Goal: Task Accomplishment & Management: Manage account settings

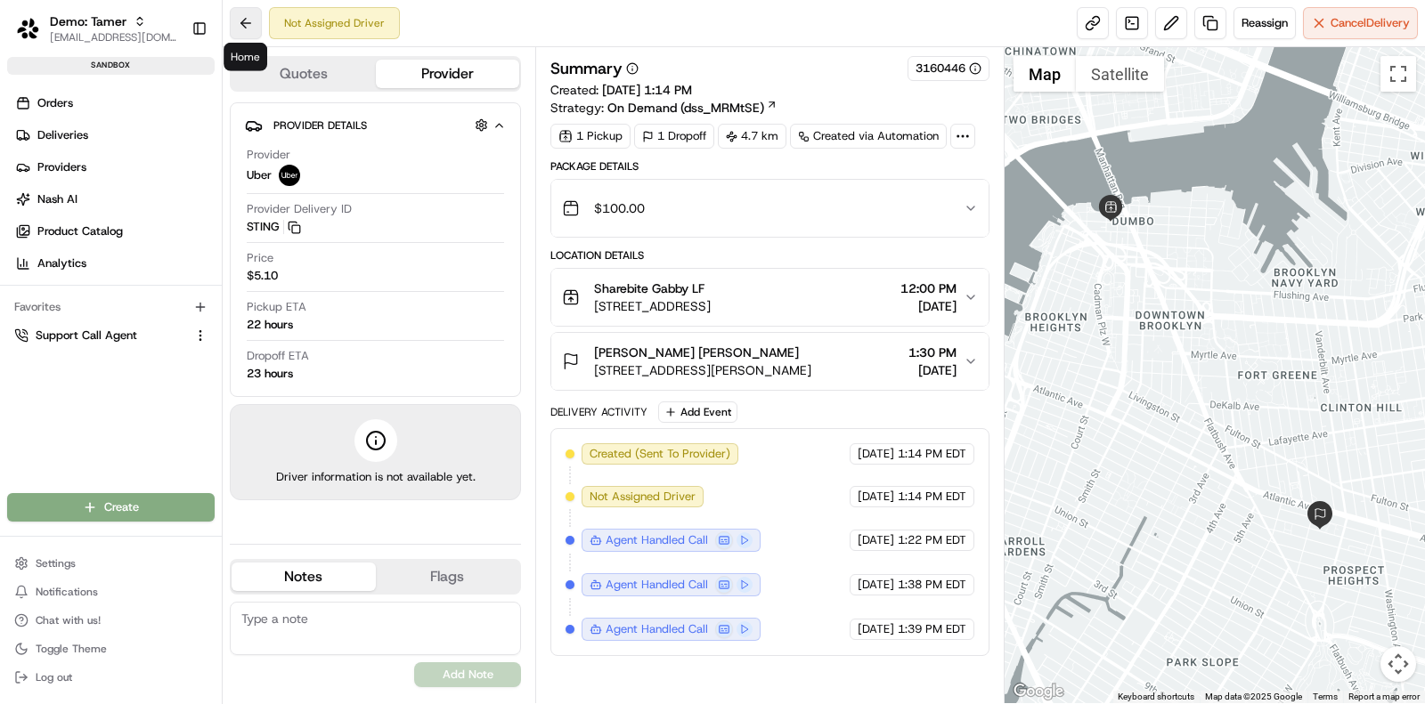
click at [233, 17] on button at bounding box center [246, 23] width 32 height 32
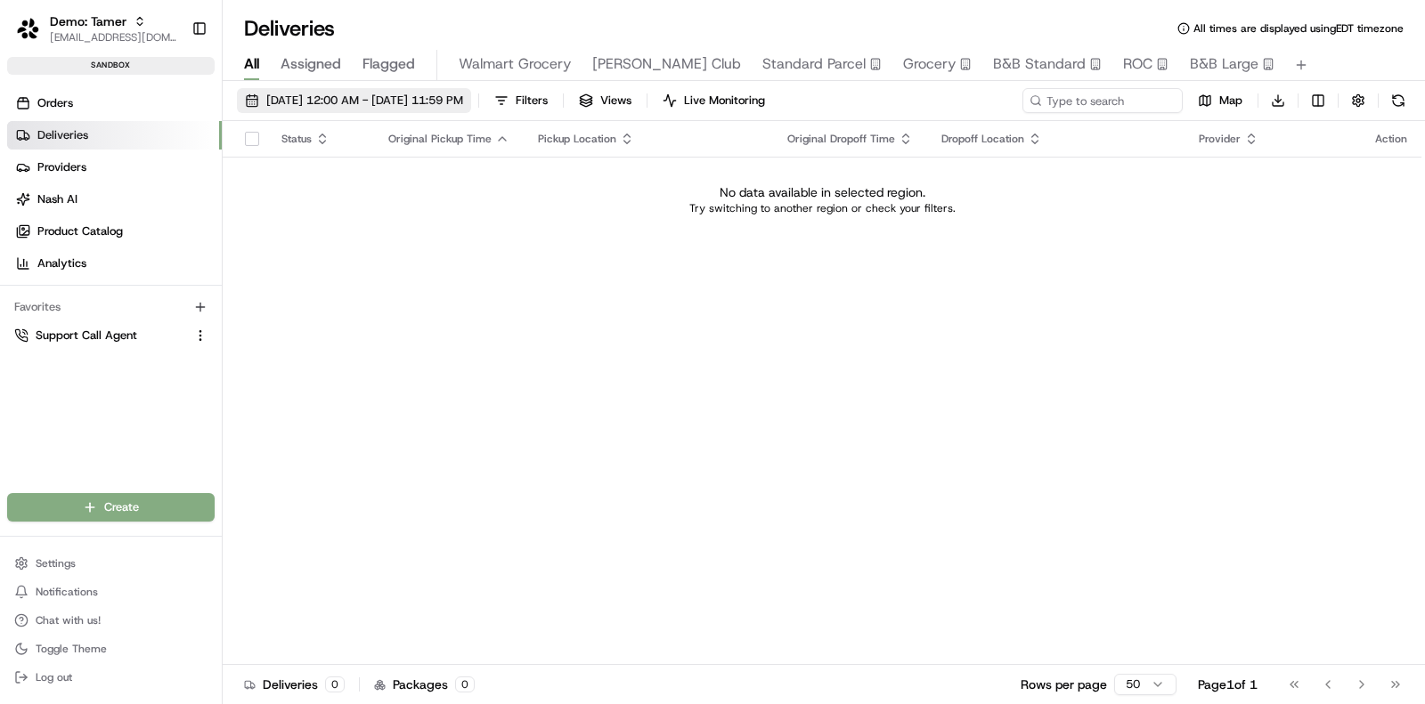
click at [348, 102] on span "08/19/2025 12:00 AM - 08/19/2025 11:59 PM" at bounding box center [364, 101] width 197 height 16
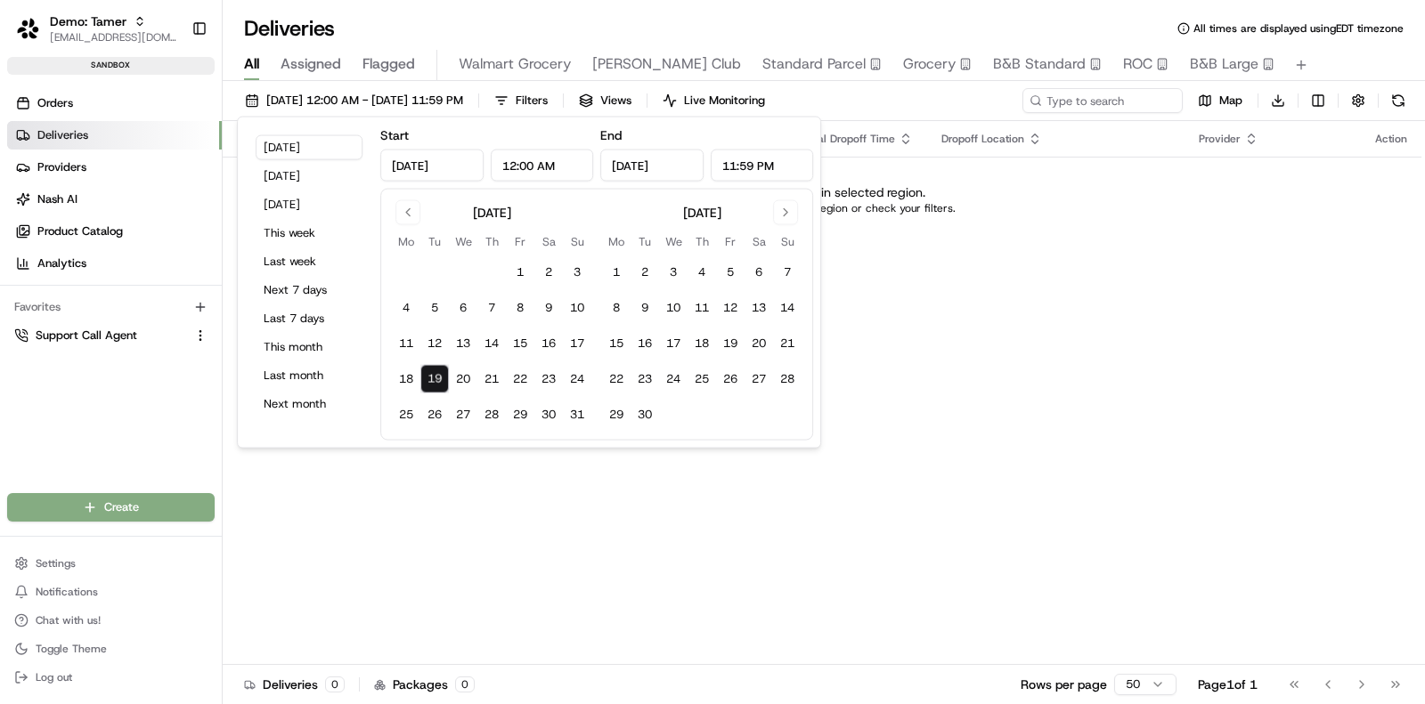
click at [436, 370] on button "19" at bounding box center [434, 379] width 28 height 28
click at [516, 384] on button "22" at bounding box center [520, 379] width 28 height 28
type input "Aug 22, 2025"
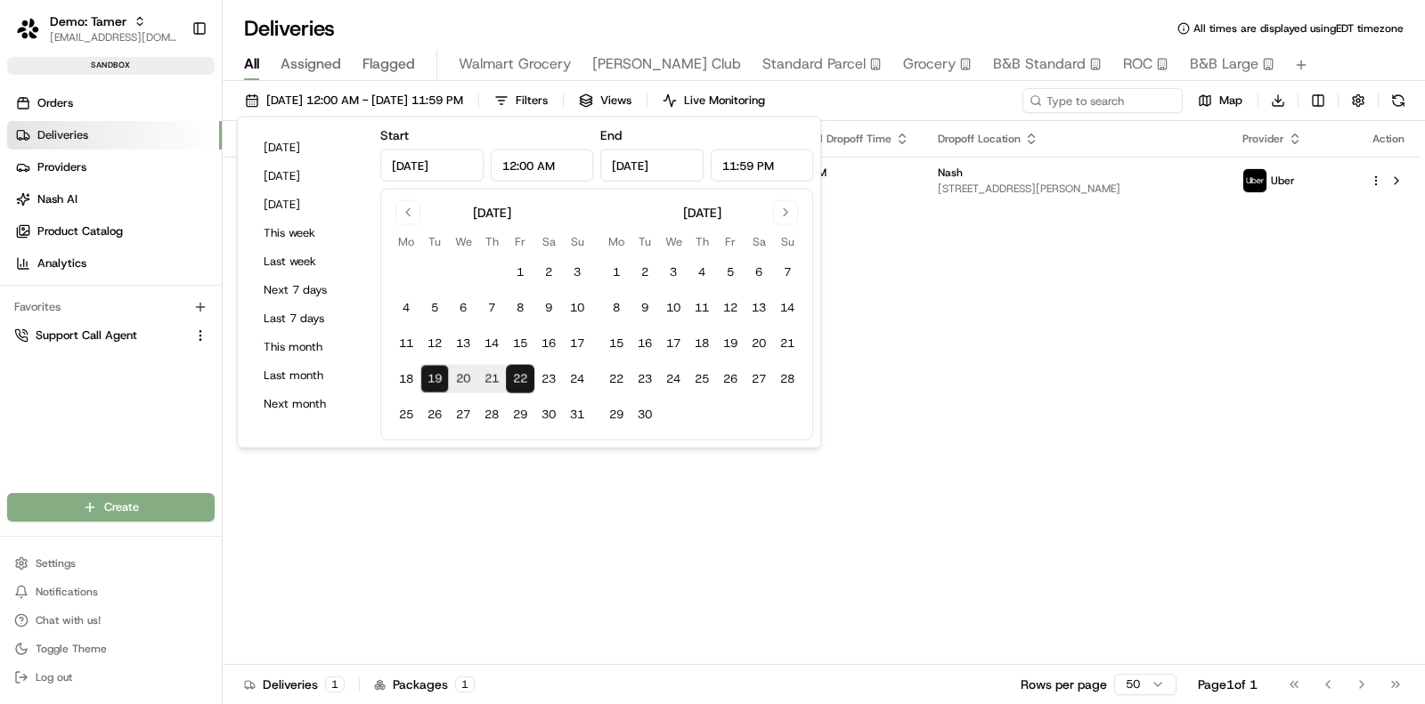
click at [890, 105] on div "08/19/2025 12:00 AM - 08/22/2025 11:59 PM Filters Views Live Monitoring Map Dow…" at bounding box center [824, 104] width 1202 height 33
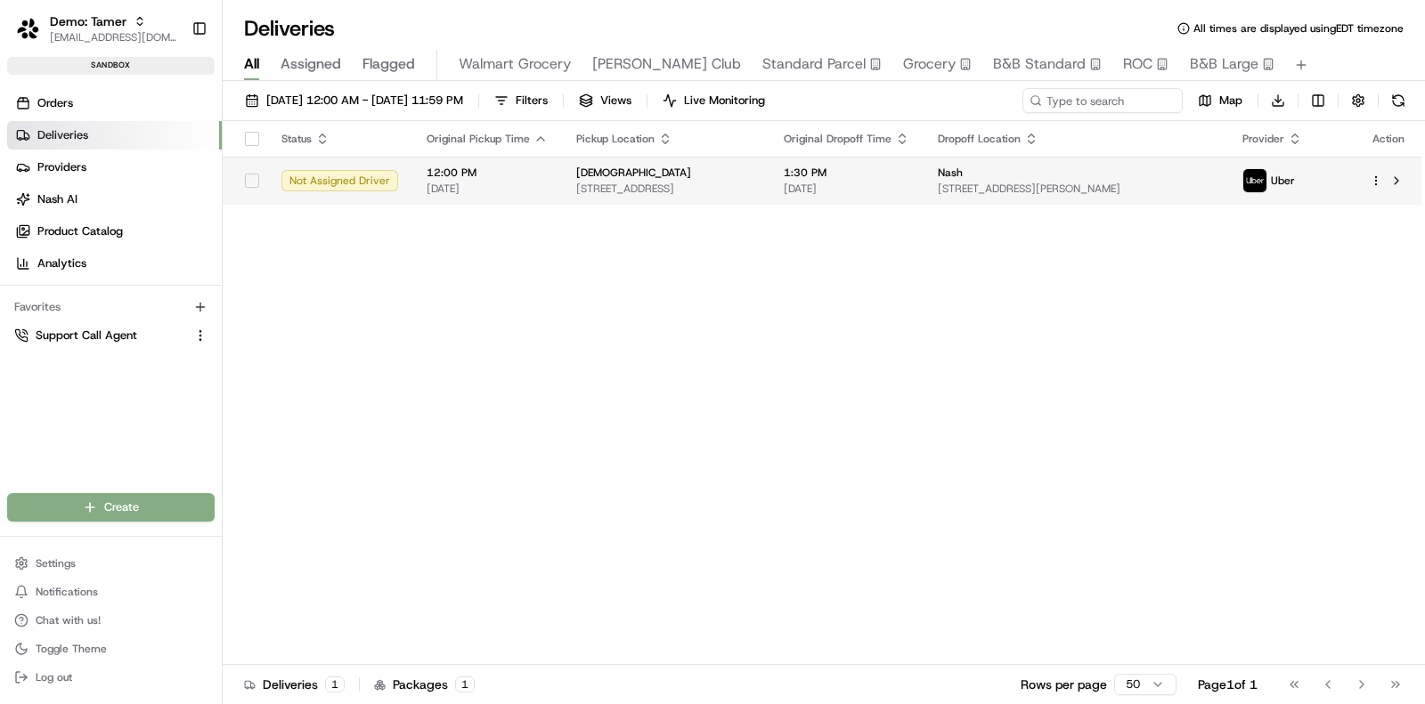
click at [1378, 178] on html "Demo: Tamer tamer@usenash.com Toggle Sidebar sandbox Orders Deliveries Provider…" at bounding box center [712, 352] width 1425 height 704
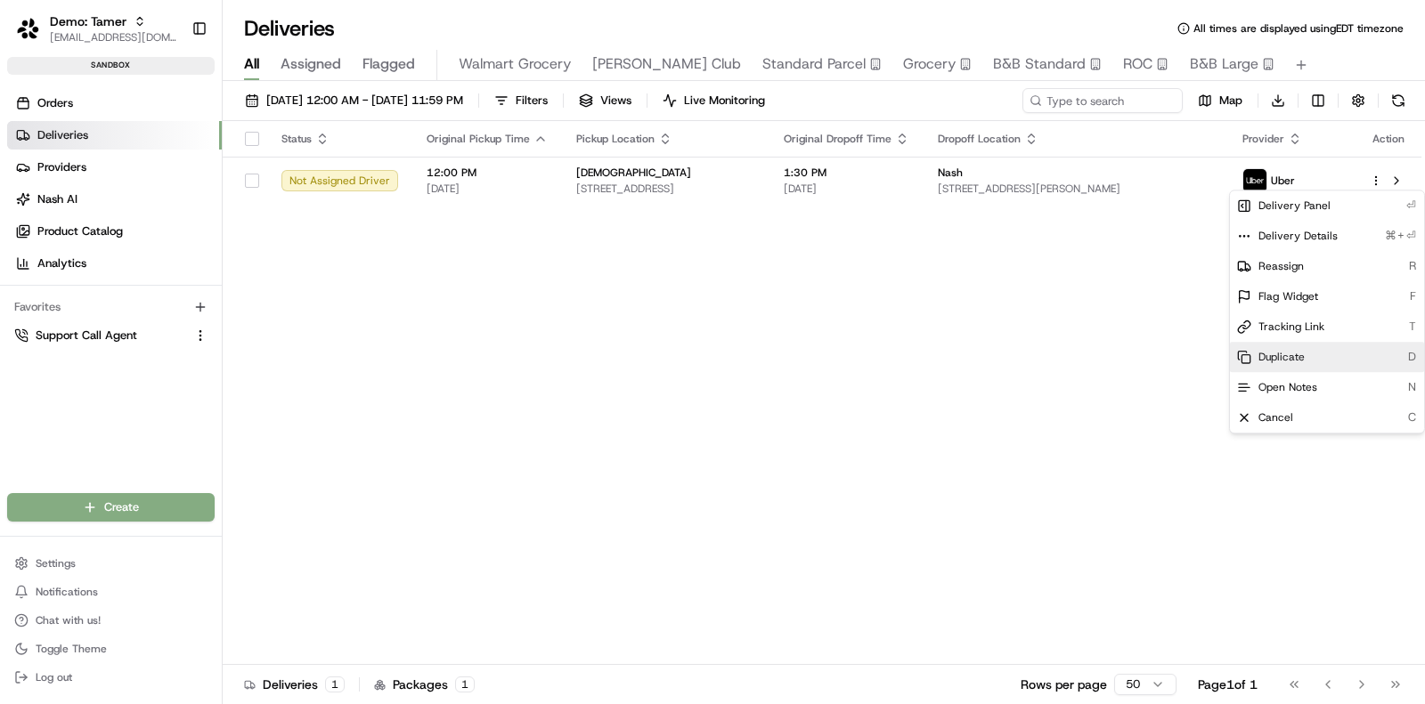
click at [1341, 349] on div "Duplicate D" at bounding box center [1327, 357] width 194 height 30
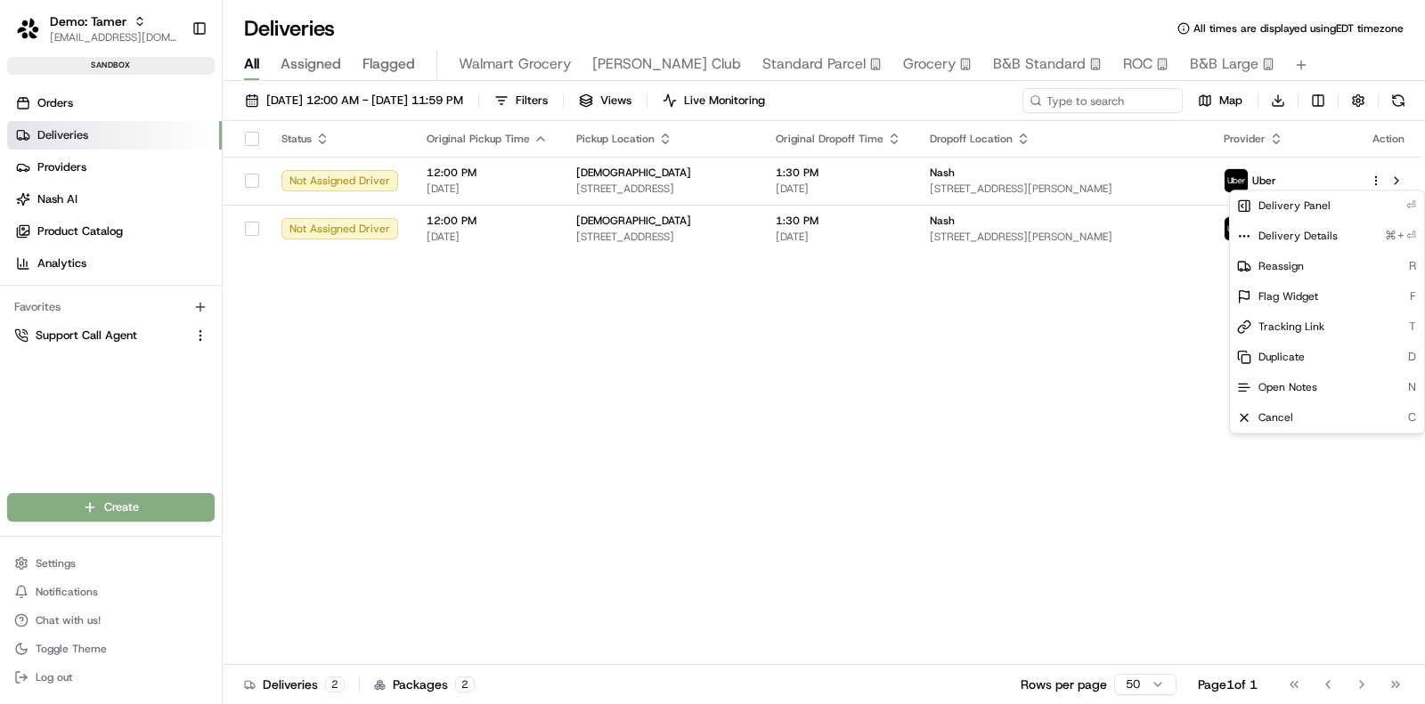
click at [1114, 378] on html "Demo: Tamer tamer@usenash.com Toggle Sidebar sandbox Orders Deliveries Provider…" at bounding box center [712, 352] width 1425 height 704
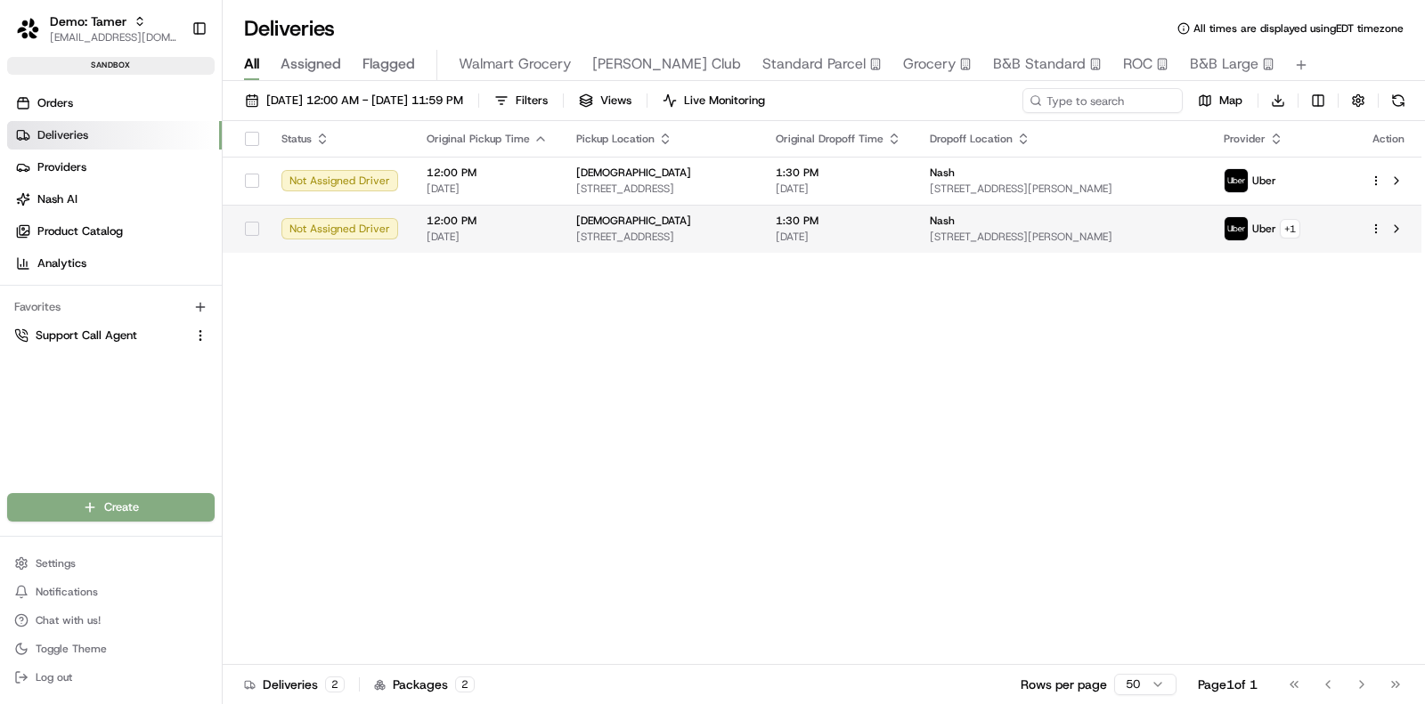
click at [1384, 233] on div at bounding box center [1388, 228] width 37 height 21
click at [1377, 231] on html "Demo: Tamer tamer@usenash.com Toggle Sidebar sandbox Orders Deliveries Provider…" at bounding box center [712, 352] width 1425 height 704
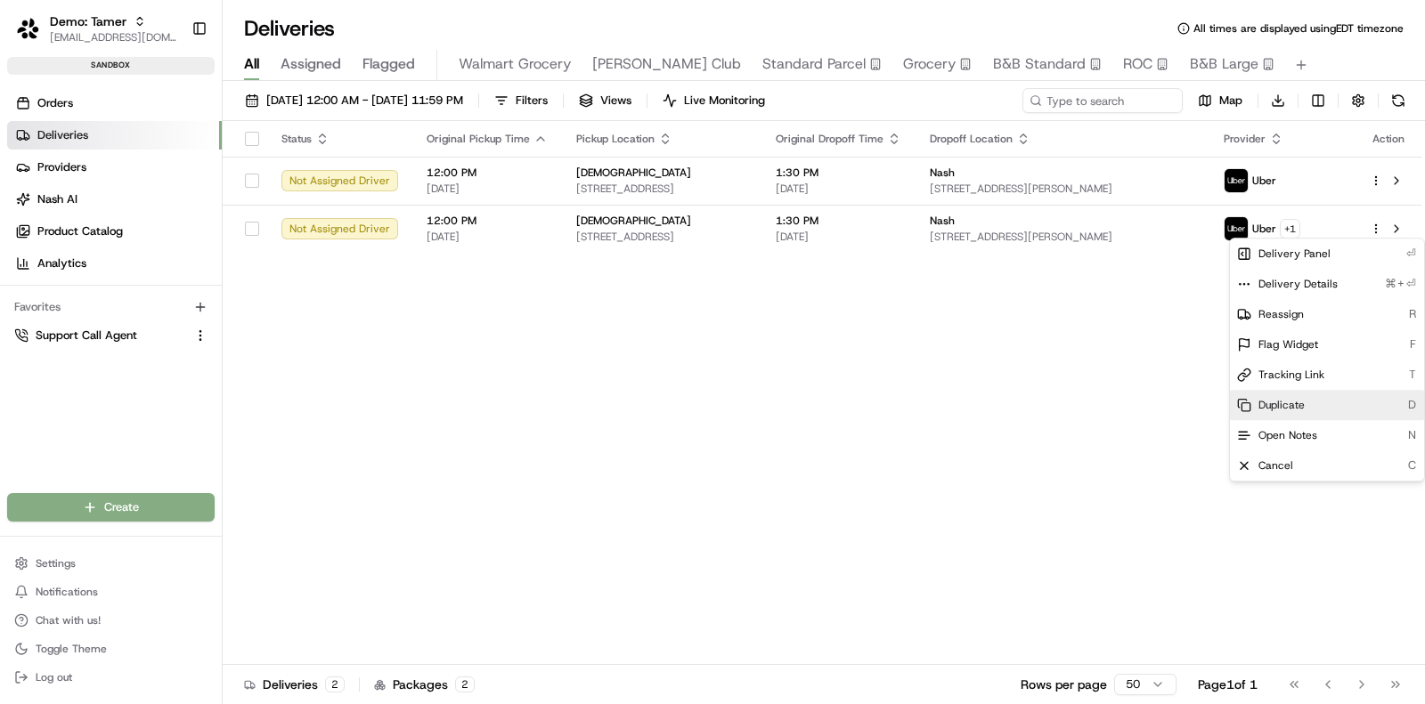
click at [1323, 411] on div "Duplicate D" at bounding box center [1327, 405] width 194 height 30
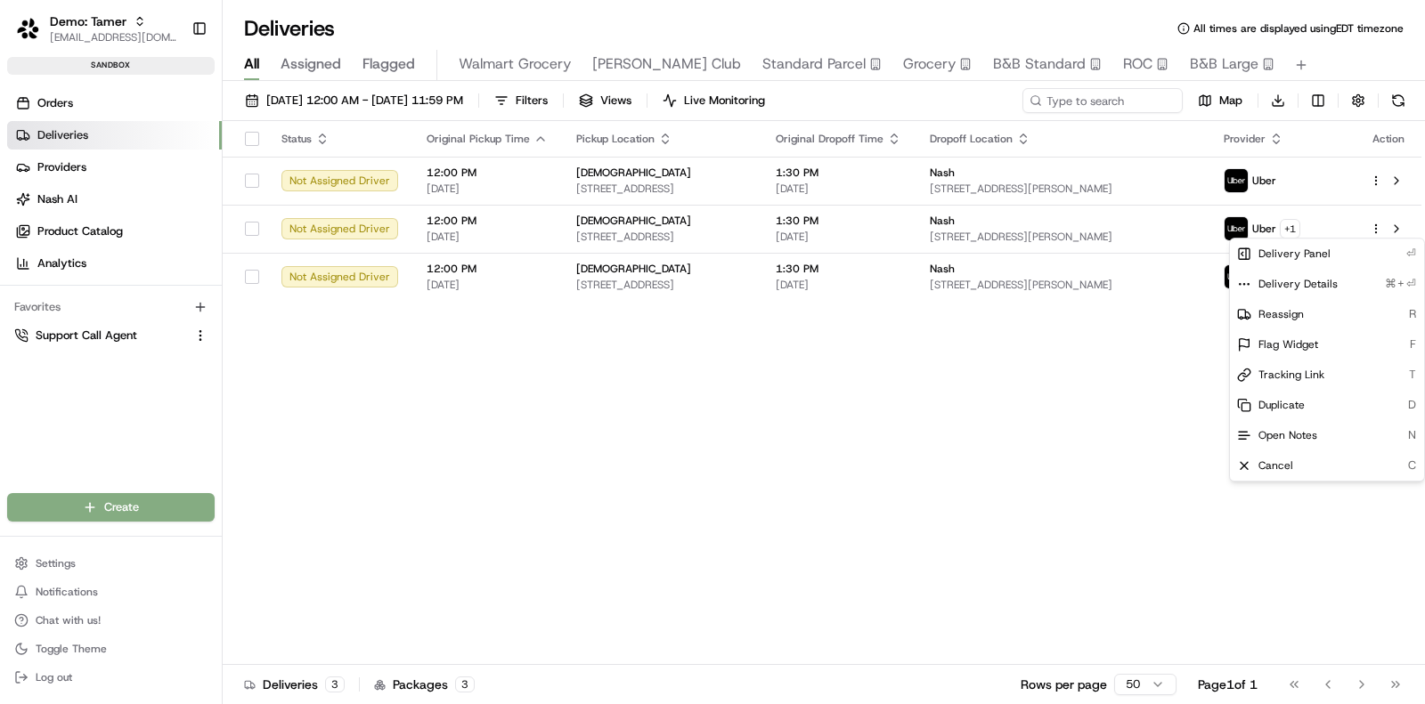
click at [79, 174] on html "Demo: Tamer tamer@usenash.com Toggle Sidebar sandbox Orders Deliveries Provider…" at bounding box center [712, 352] width 1425 height 704
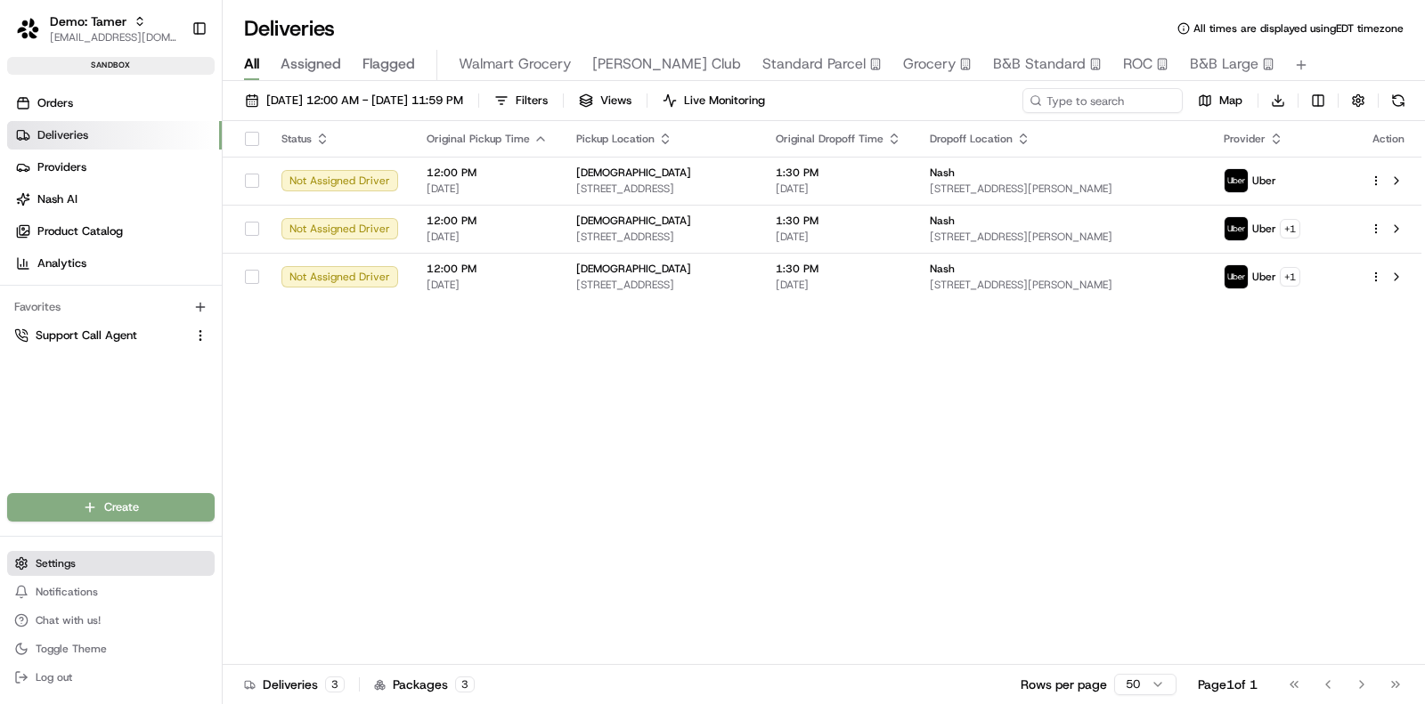
click at [80, 553] on button "Settings" at bounding box center [111, 563] width 208 height 25
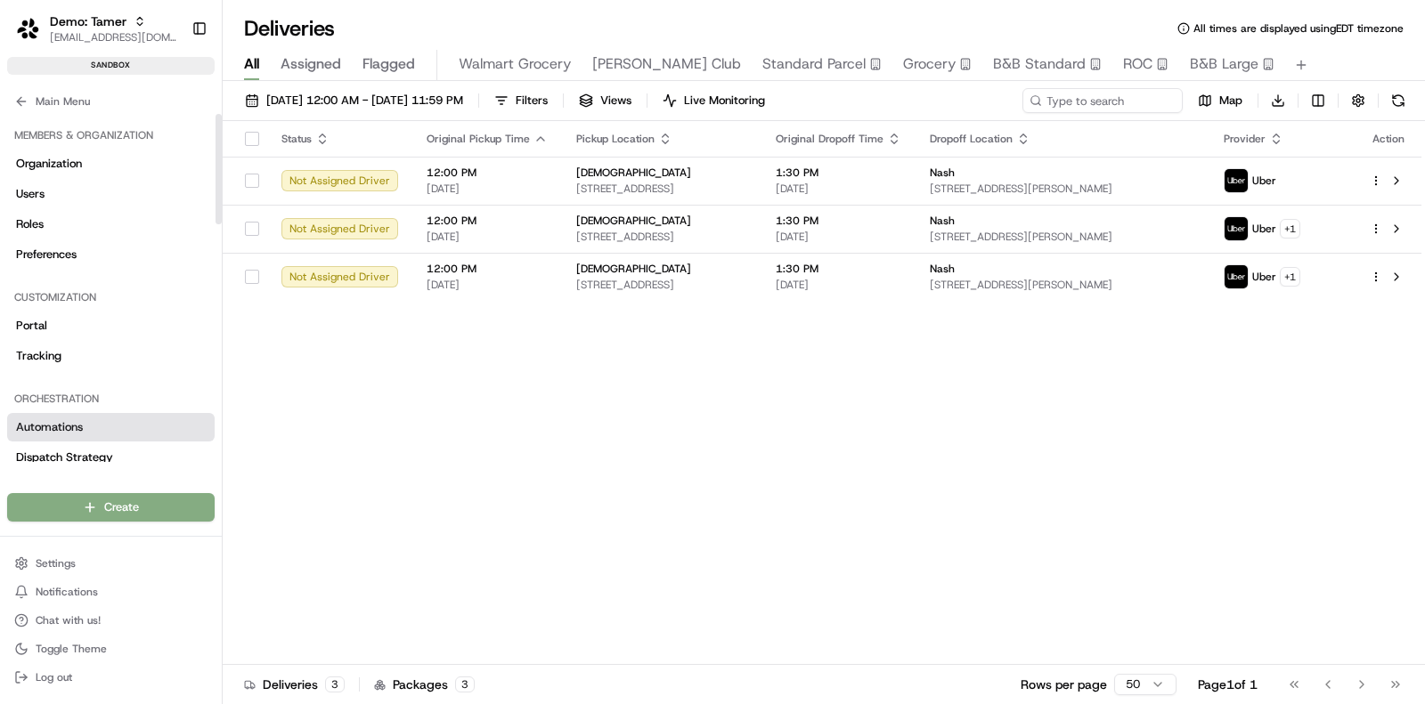
click at [113, 419] on link "Automations" at bounding box center [111, 427] width 208 height 28
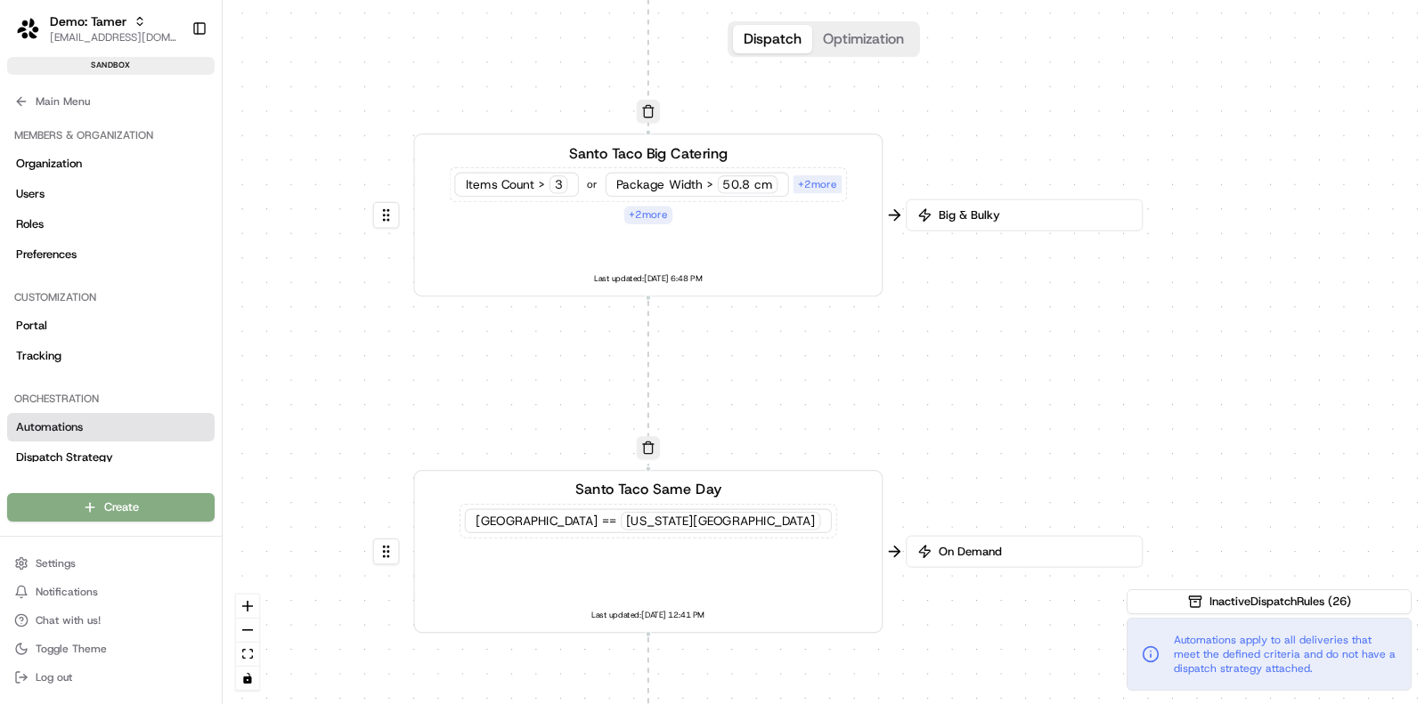
drag, startPoint x: 1065, startPoint y: 425, endPoint x: 810, endPoint y: 329, distance: 272.3
click at [810, 329] on div "0 0 0 Order / Delivery Received Santo Taco Big Catering Items Count > 3 or Pack…" at bounding box center [824, 352] width 1202 height 704
click at [1014, 213] on span "Big & Bulky" at bounding box center [1036, 217] width 196 height 16
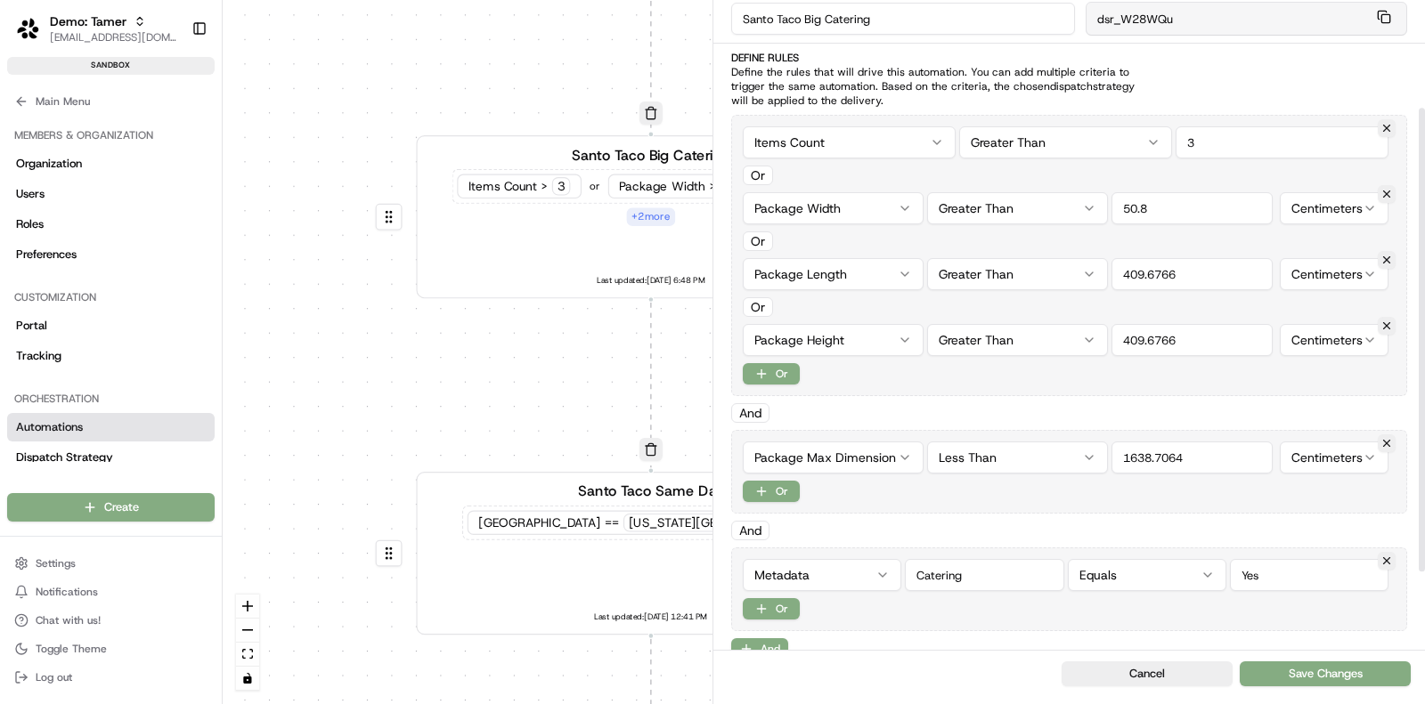
scroll to position [260, 0]
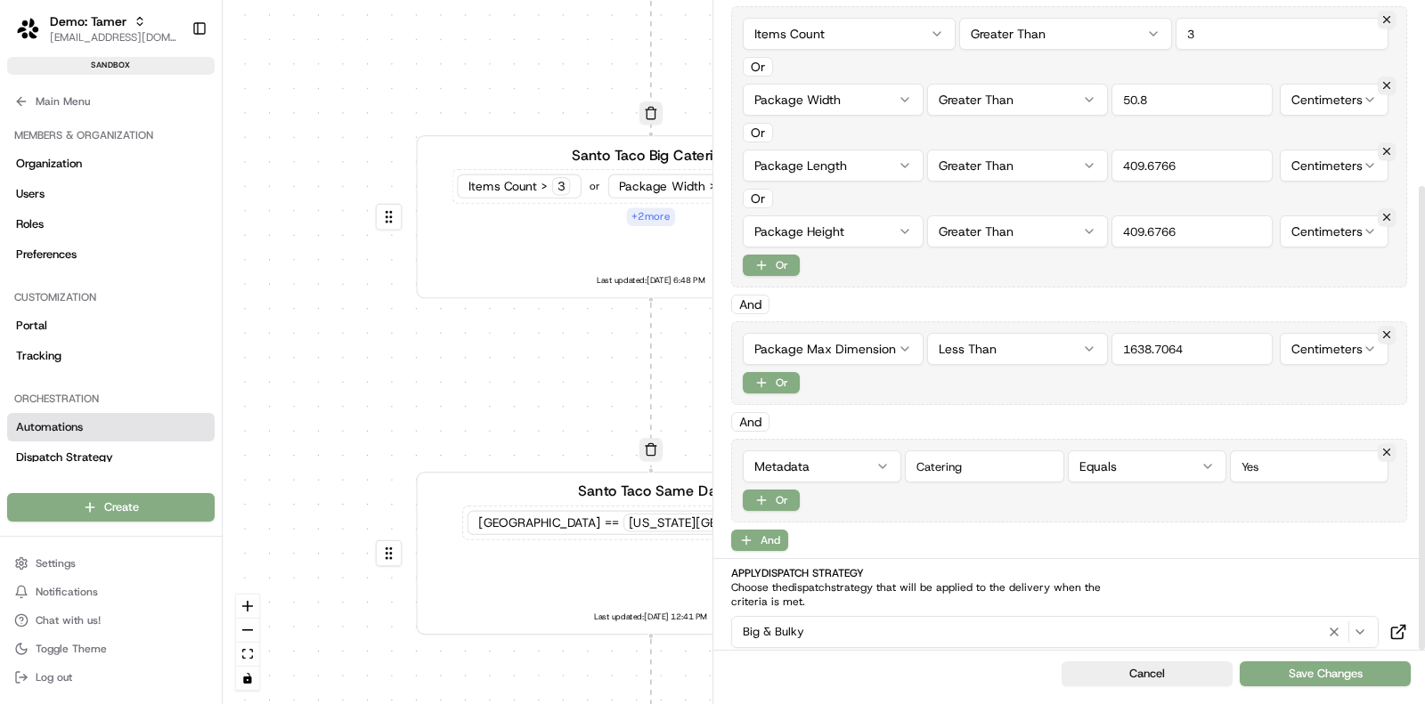
click at [927, 622] on div "Big & Bulky" at bounding box center [1055, 632] width 639 height 21
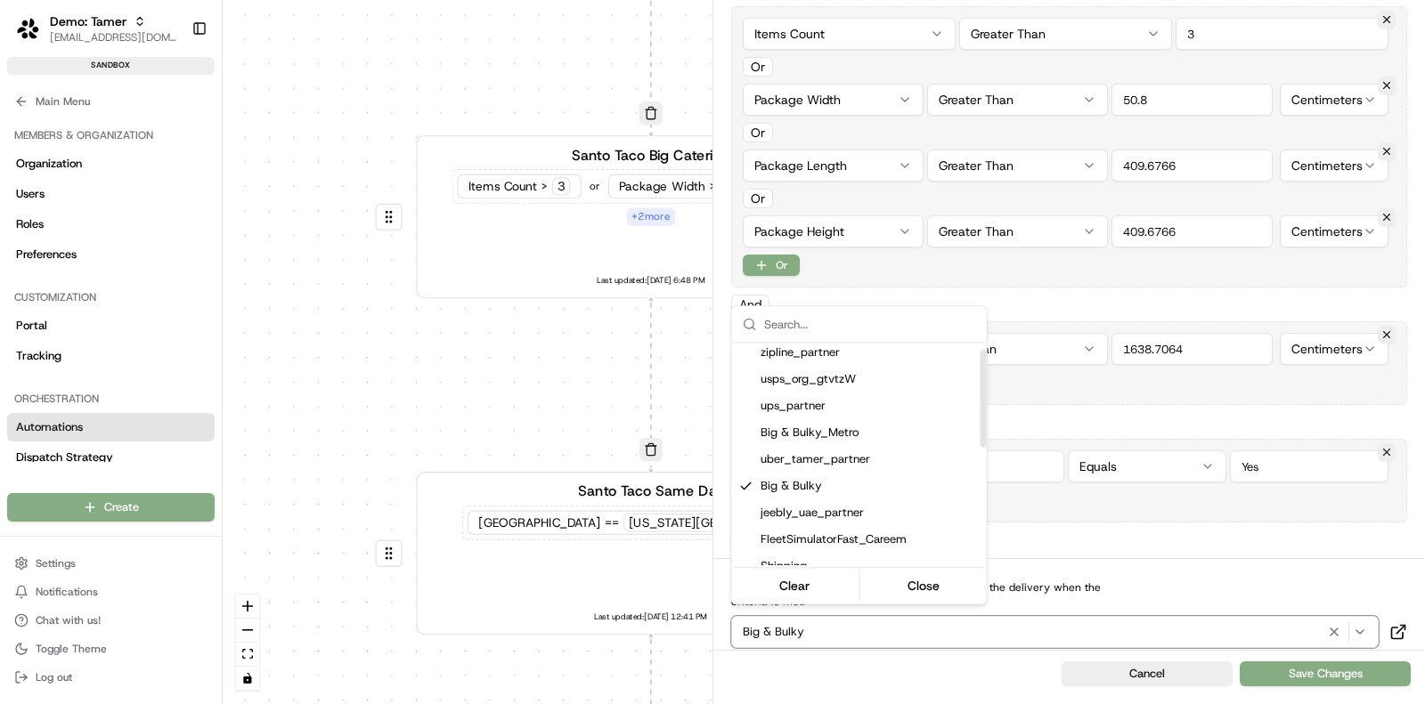
scroll to position [0, 0]
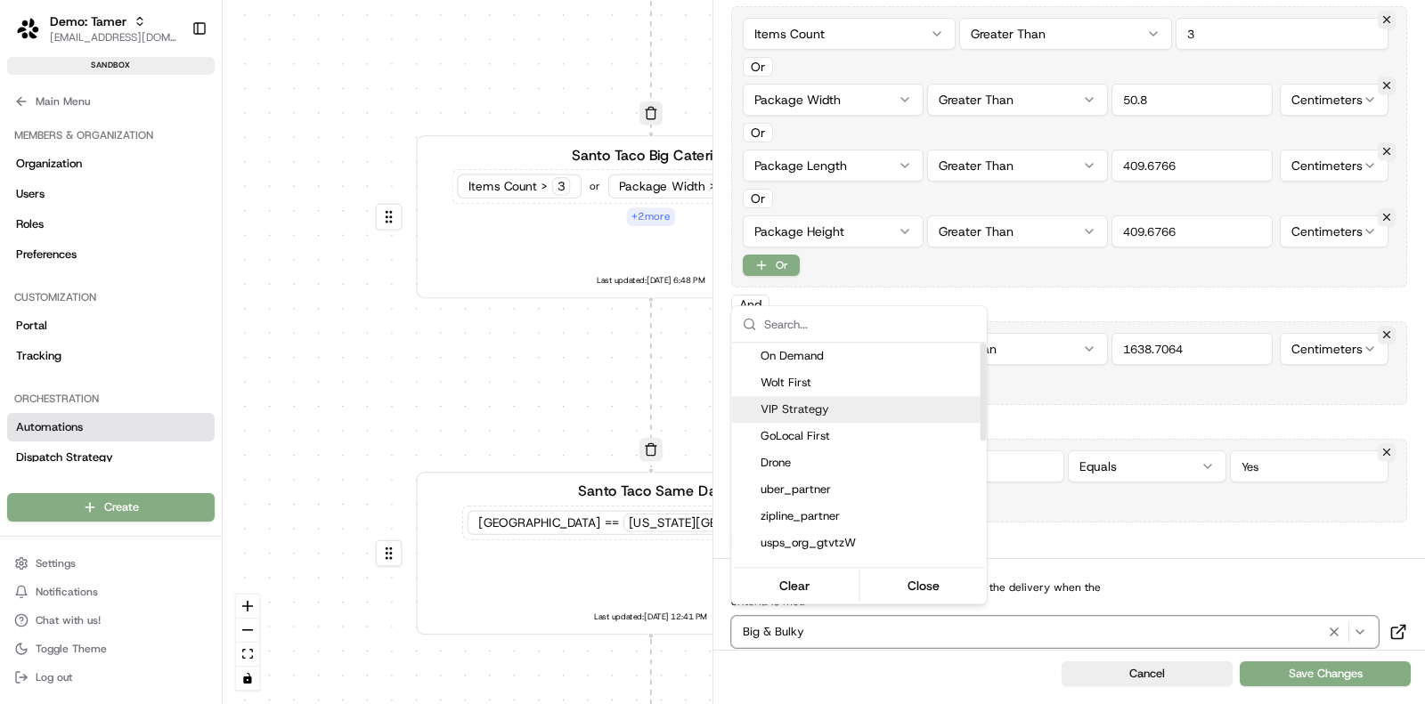
click at [865, 398] on div "VIP Strategy" at bounding box center [859, 409] width 255 height 27
click at [1325, 676] on span "Automations apply to all deliveries that meet the defined criteria and do not h…" at bounding box center [1285, 654] width 223 height 43
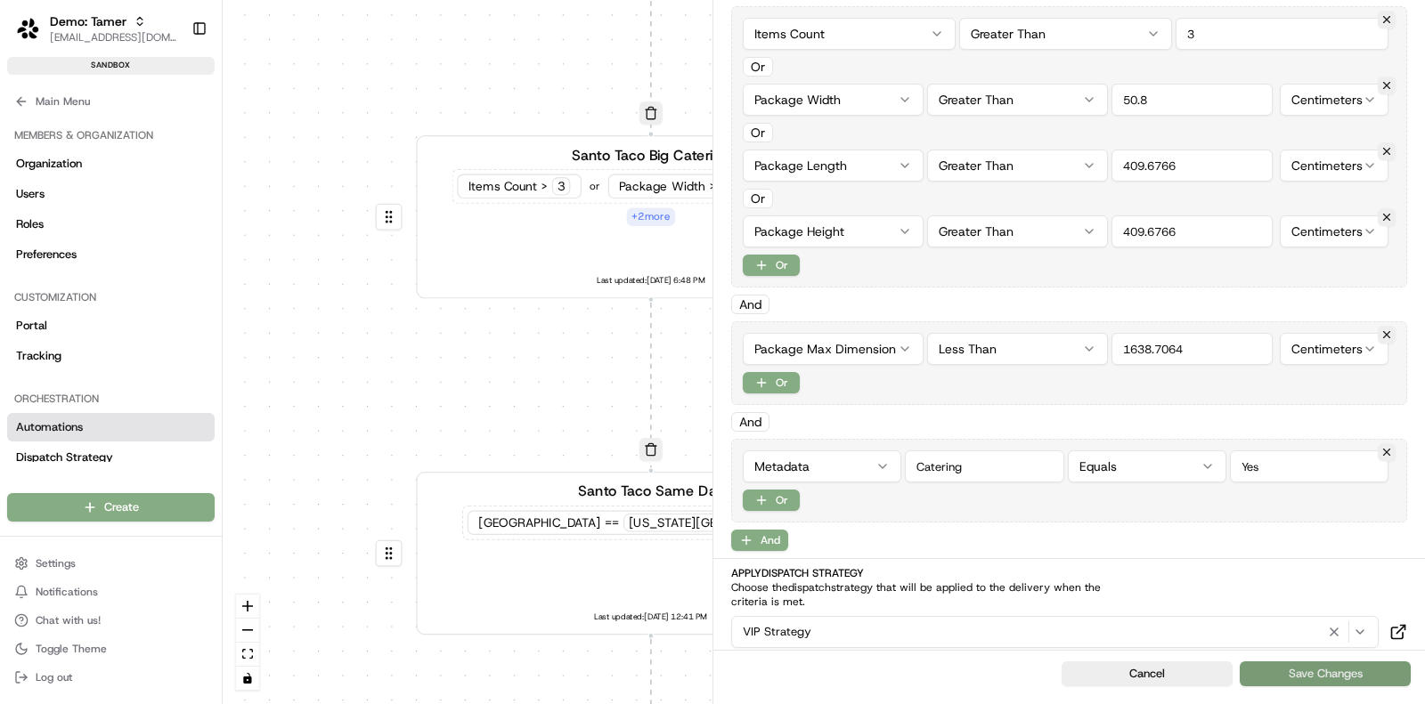
click at [1323, 667] on button "Save Changes" at bounding box center [1325, 674] width 171 height 25
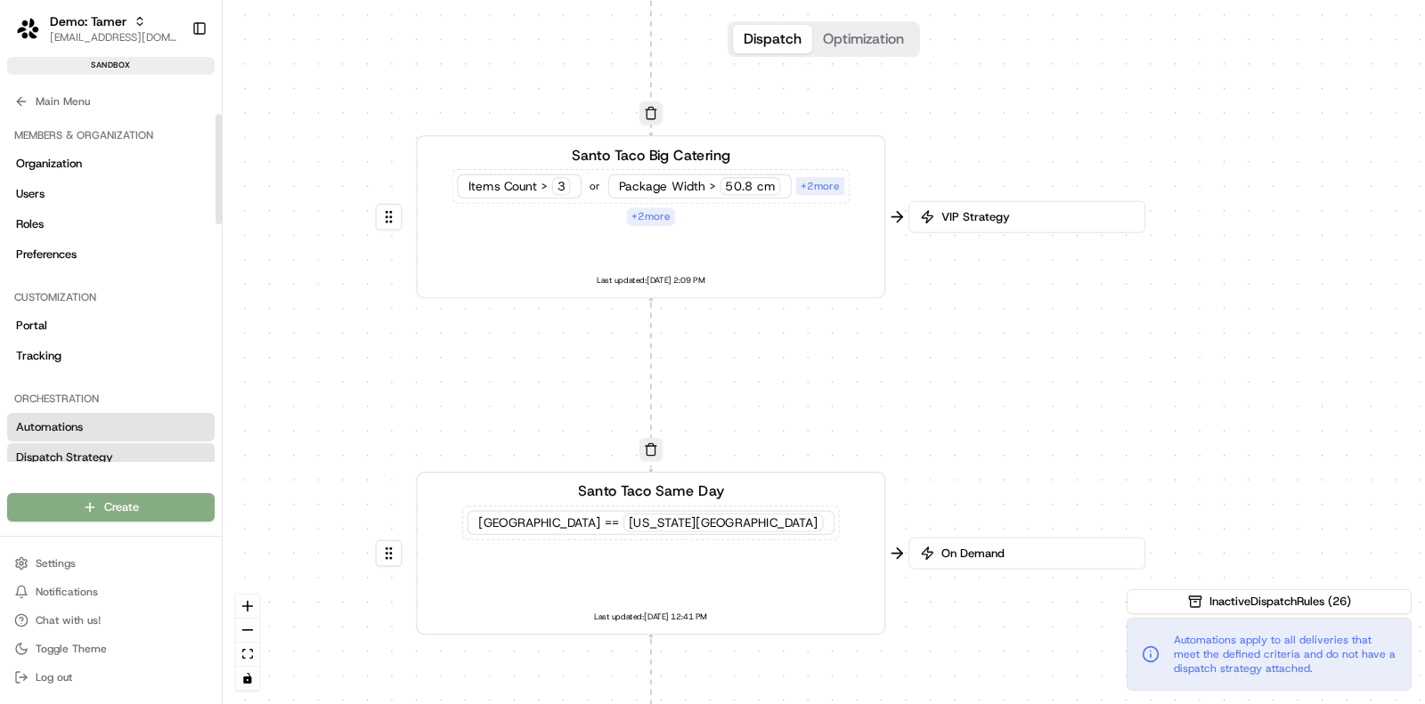
click at [102, 447] on link "Dispatch Strategy" at bounding box center [111, 458] width 208 height 28
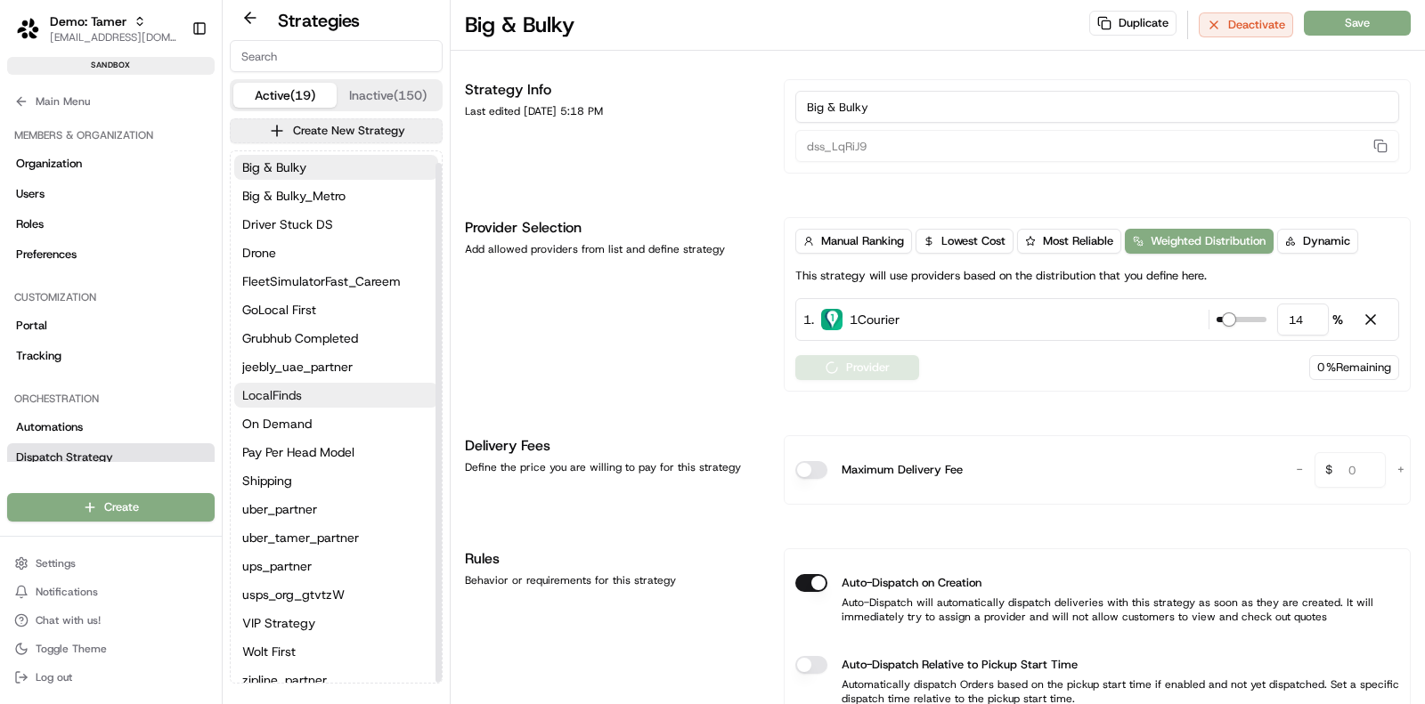
scroll to position [12, 0]
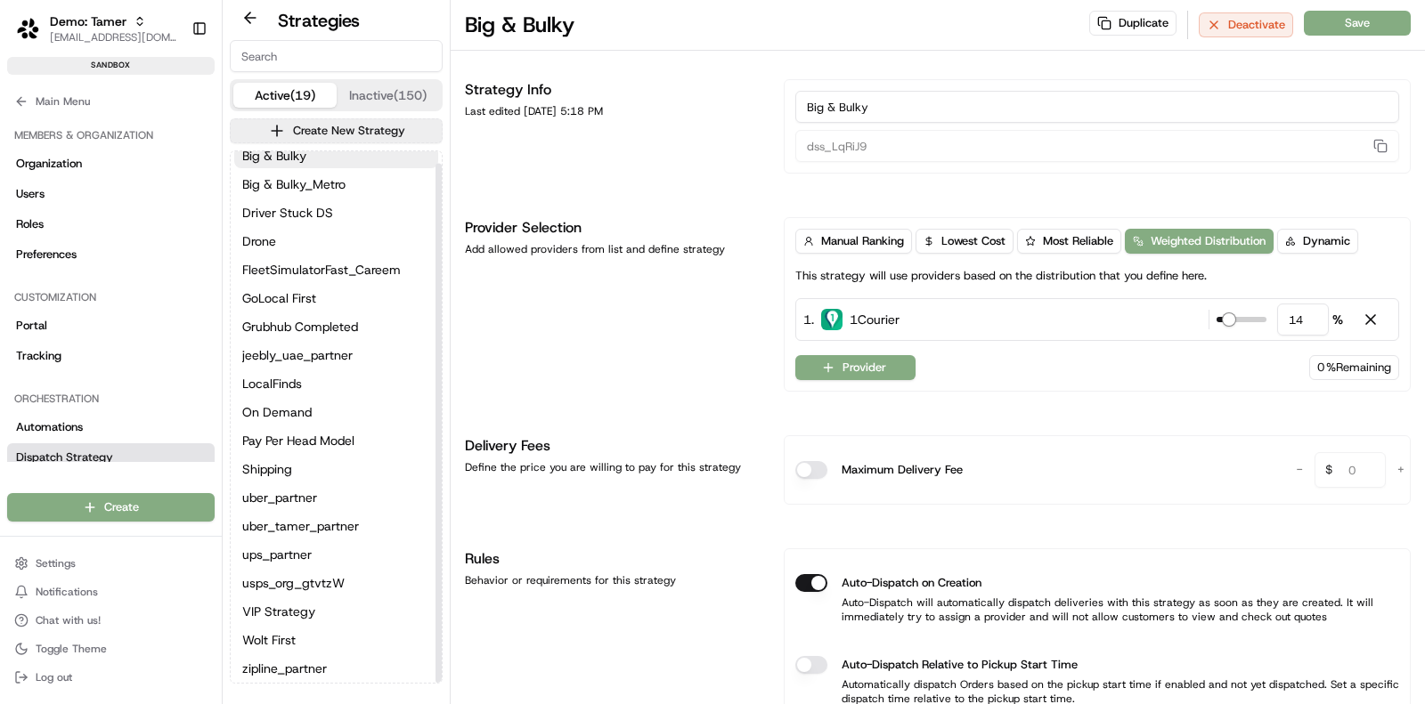
click at [366, 397] on div "Big & Bulky Big & Bulky_Metro Driver Stuck DS Drone FleetSimulatorFast_Careem G…" at bounding box center [336, 412] width 211 height 545
click at [366, 400] on button "On Demand" at bounding box center [336, 412] width 204 height 25
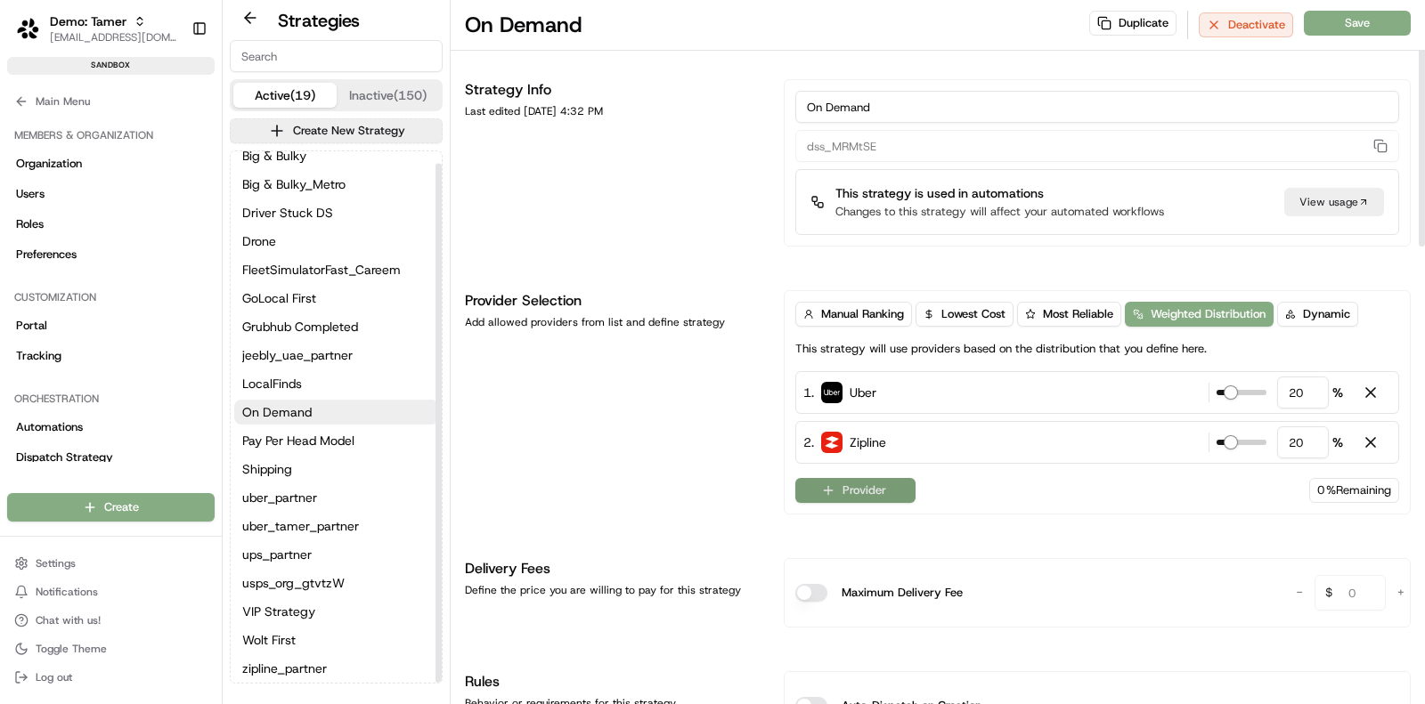
click at [900, 492] on button "Provider" at bounding box center [855, 490] width 120 height 25
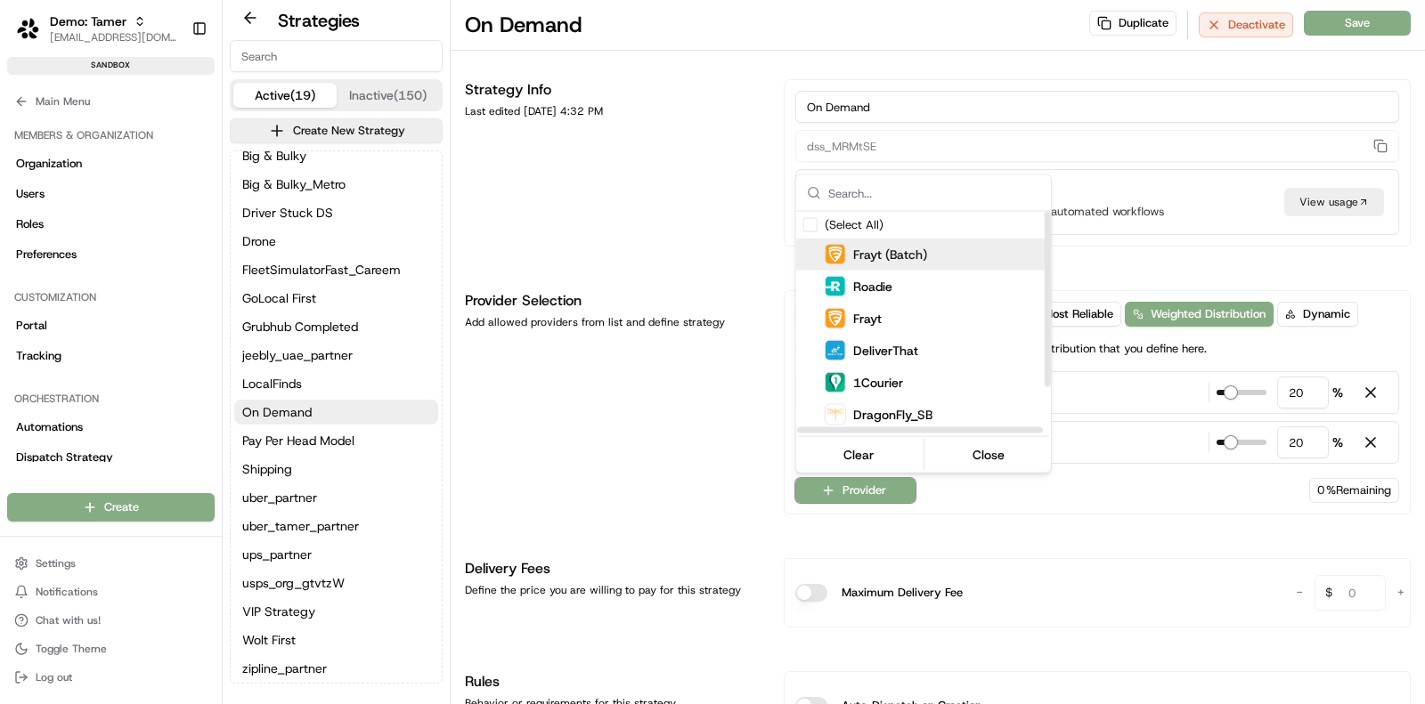
click at [938, 265] on div "Frayt (Batch)" at bounding box center [956, 255] width 321 height 32
type input "33"
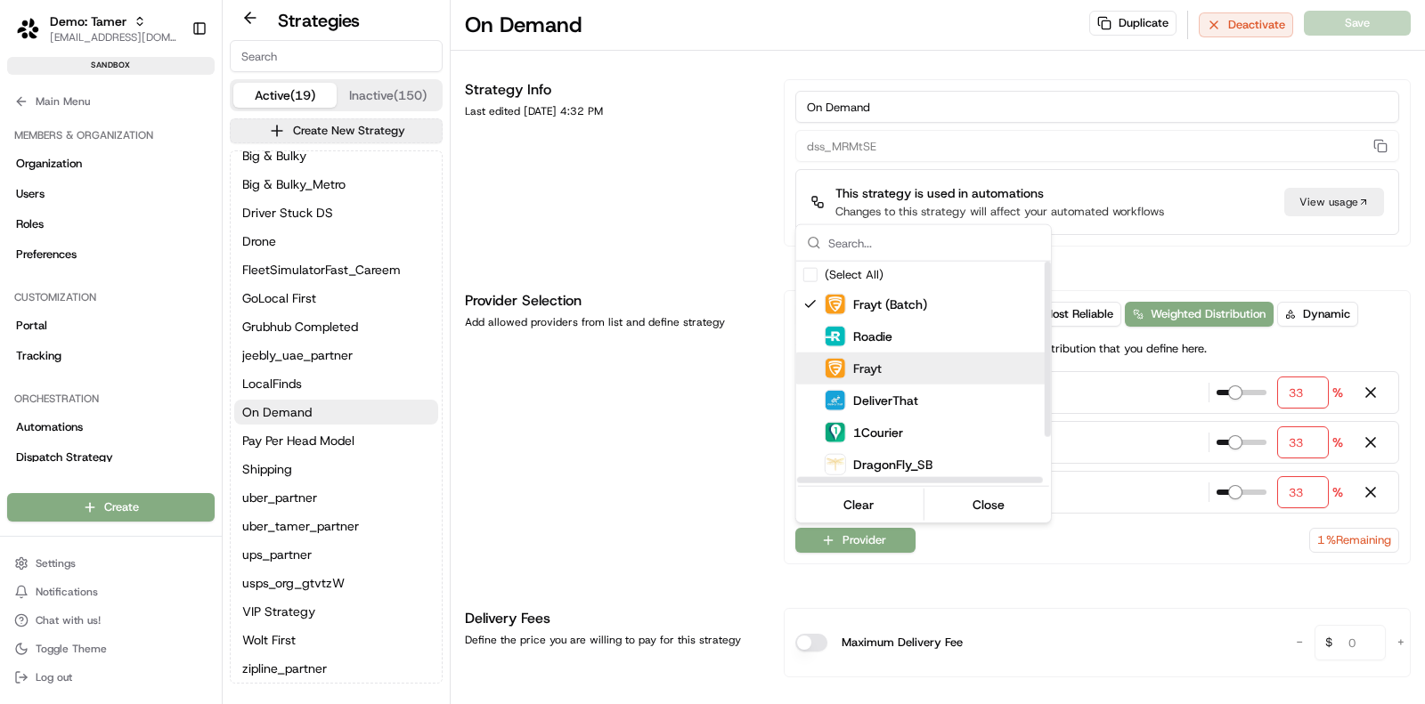
click at [692, 430] on html "Demo: Tamer tamer@usenash.com Toggle Sidebar sandbox Orders Deliveries Provider…" at bounding box center [712, 352] width 1425 height 704
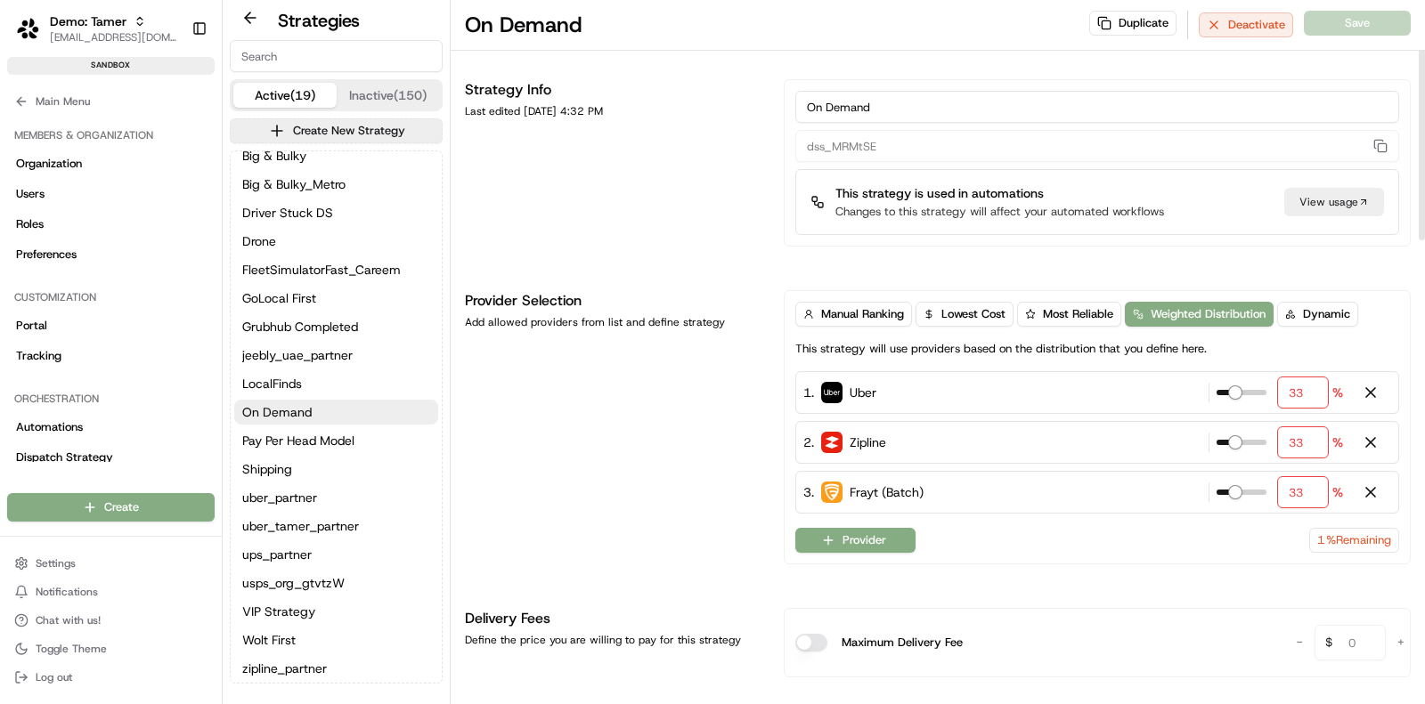
click at [1314, 386] on input "33" at bounding box center [1303, 393] width 52 height 32
type input "34"
click at [672, 444] on div "Provider Selection Add allowed providers from list and define strategy" at bounding box center [613, 427] width 297 height 274
click at [1368, 25] on button "Save" at bounding box center [1357, 23] width 107 height 25
click at [286, 56] on input at bounding box center [336, 56] width 213 height 32
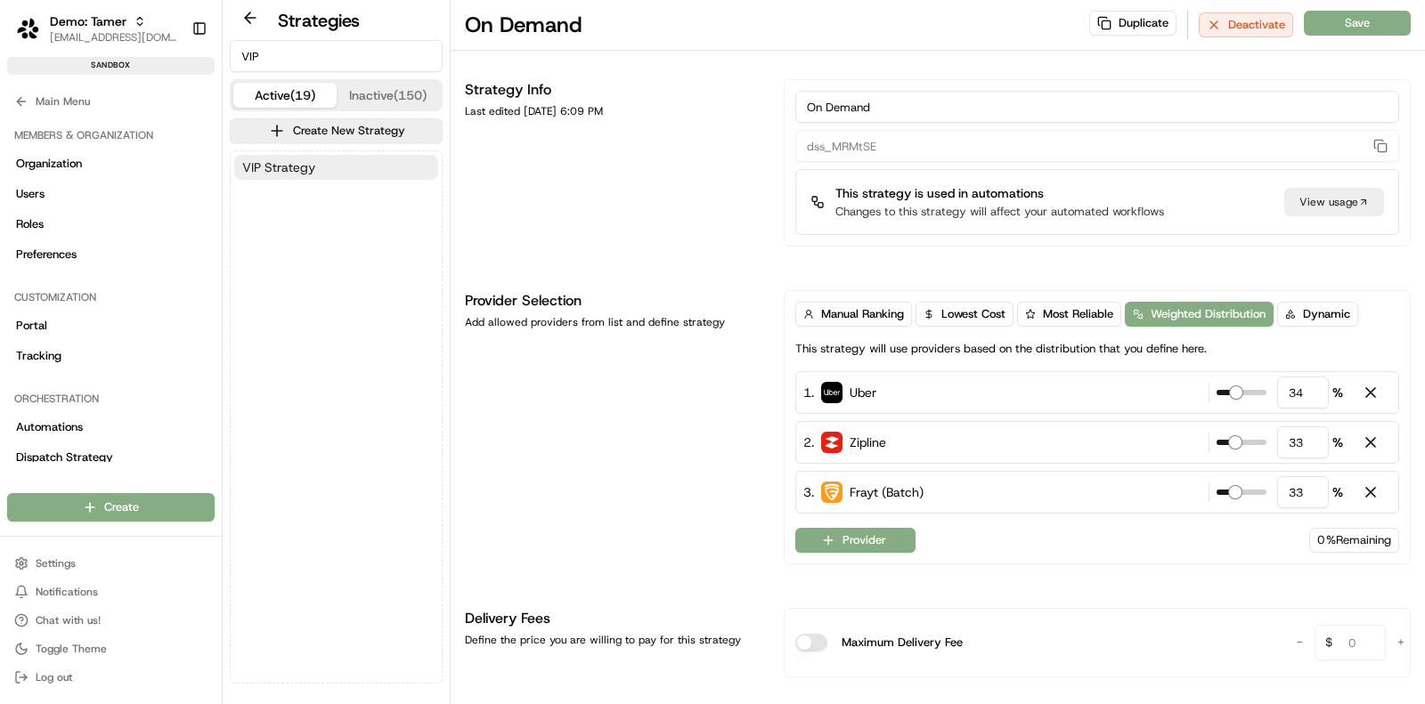
type input "VIP"
click at [322, 163] on button "VIP Strategy" at bounding box center [336, 167] width 204 height 25
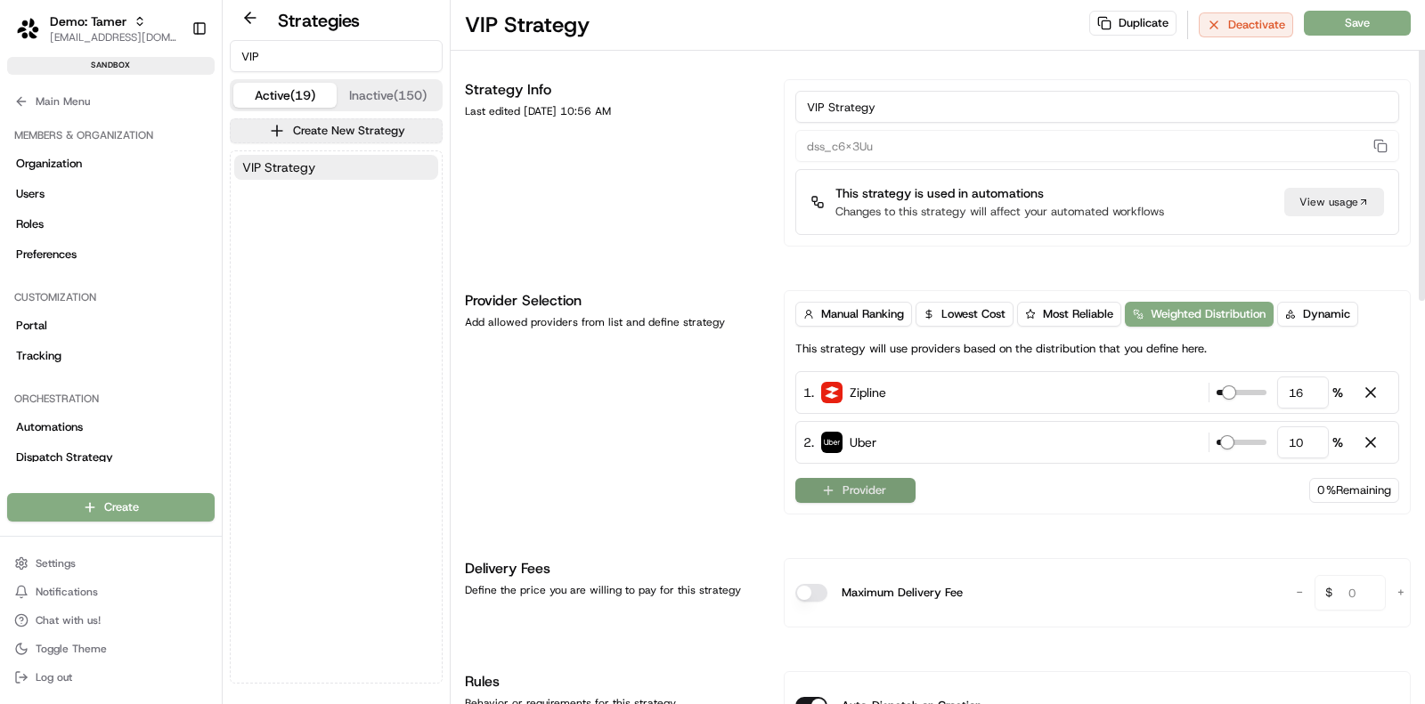
click at [884, 480] on button "Provider" at bounding box center [855, 490] width 120 height 25
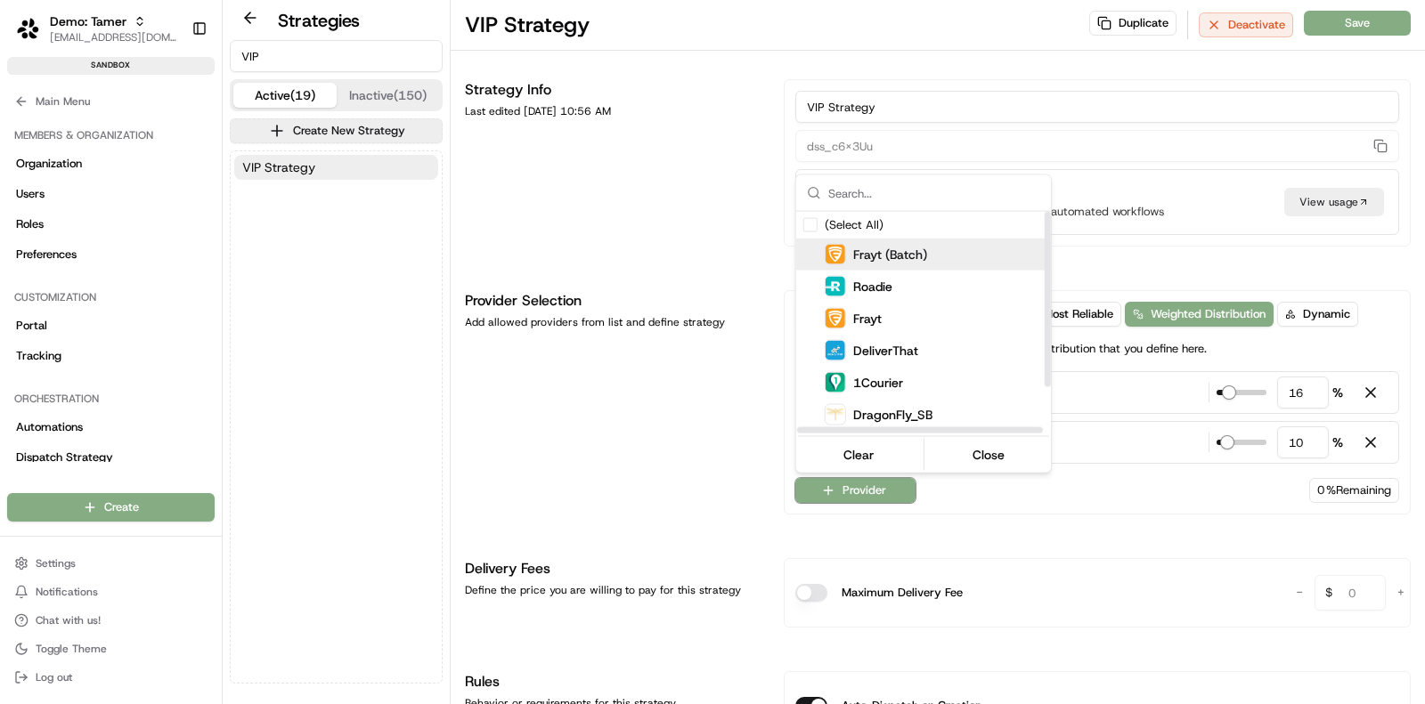
click at [940, 267] on div "Frayt (Batch)" at bounding box center [956, 255] width 321 height 32
type input "33"
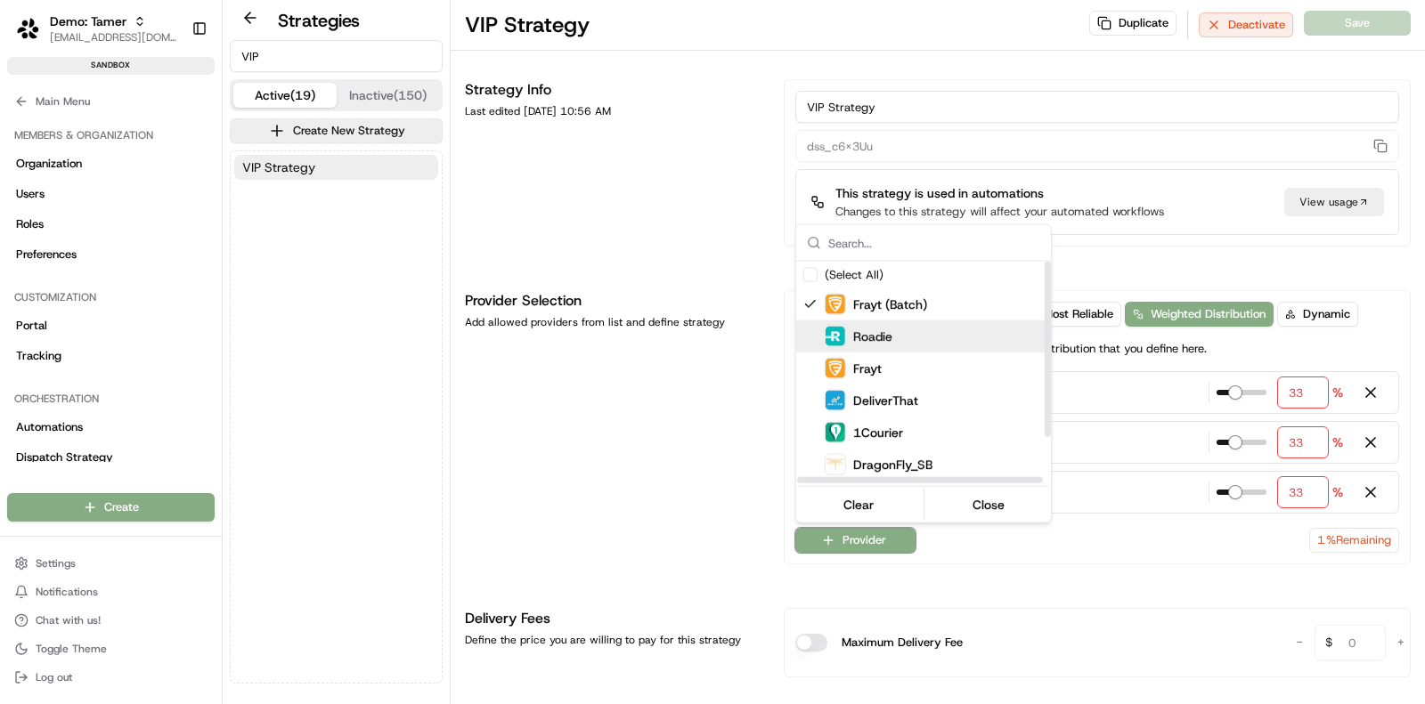
click at [936, 333] on div "Roadie" at bounding box center [967, 336] width 285 height 21
type input "25"
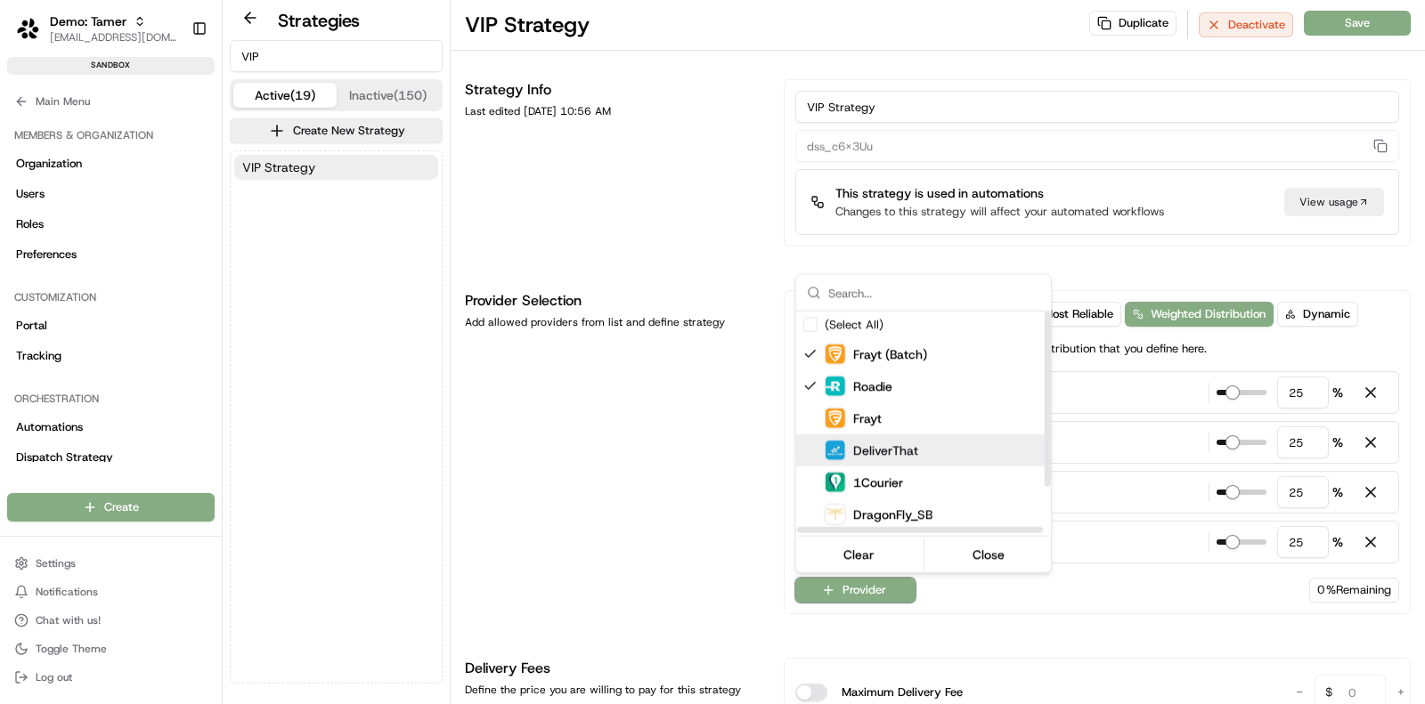
click at [970, 449] on div "DeliverThat" at bounding box center [967, 450] width 285 height 21
type input "20"
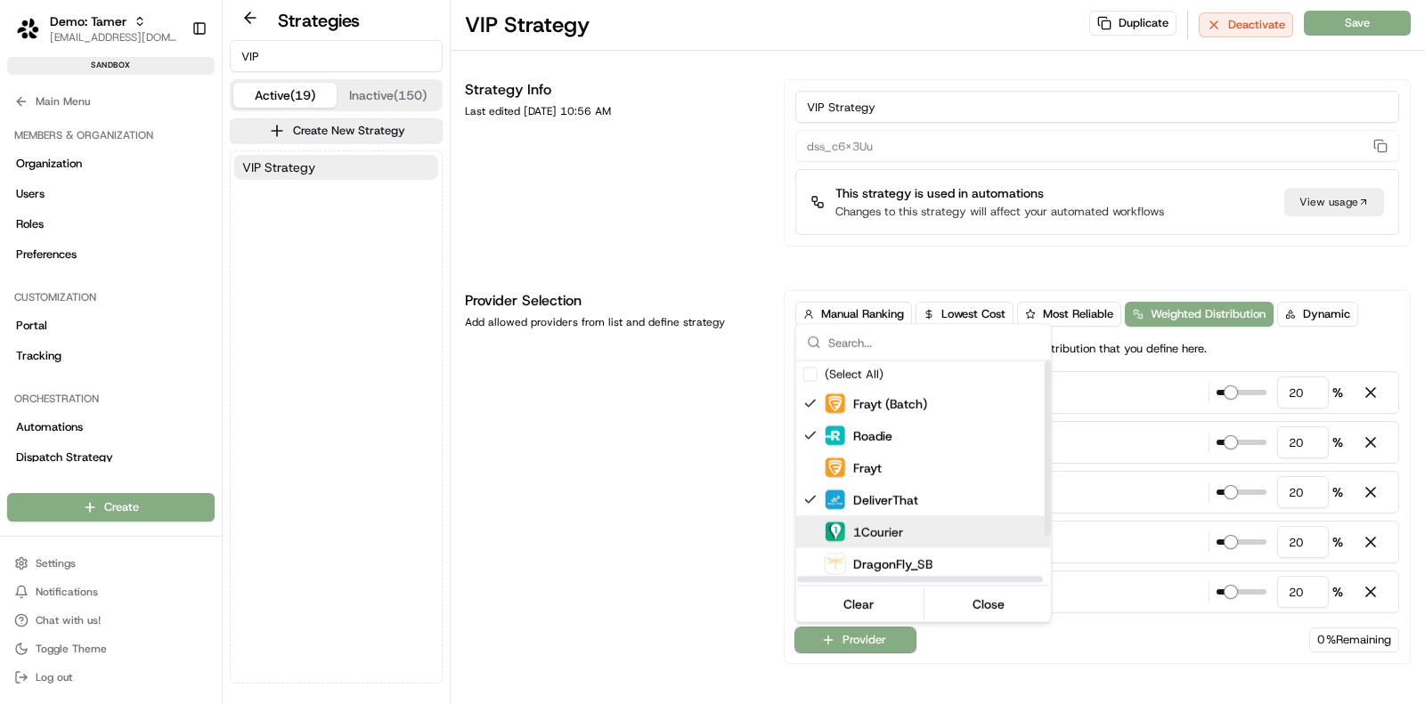
click at [964, 530] on div "1Courier" at bounding box center [967, 531] width 285 height 21
type input "16"
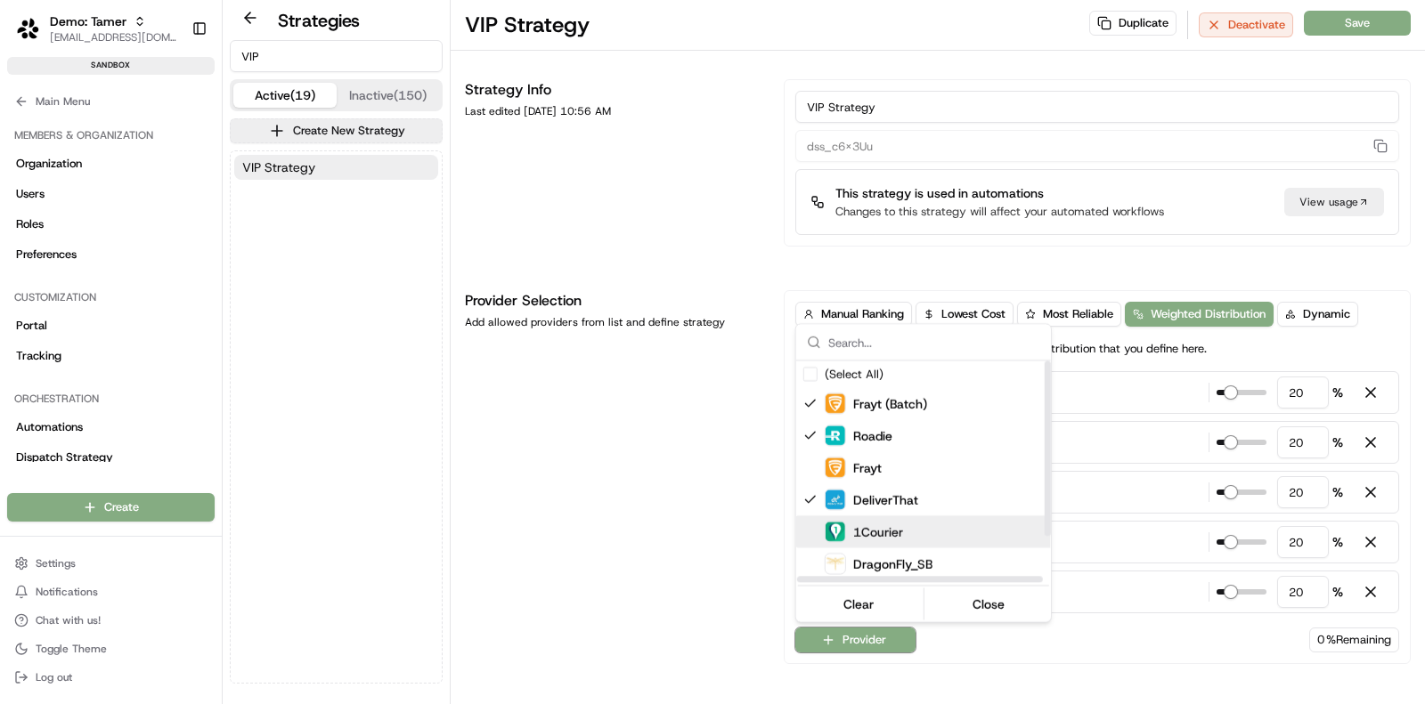
type input "16"
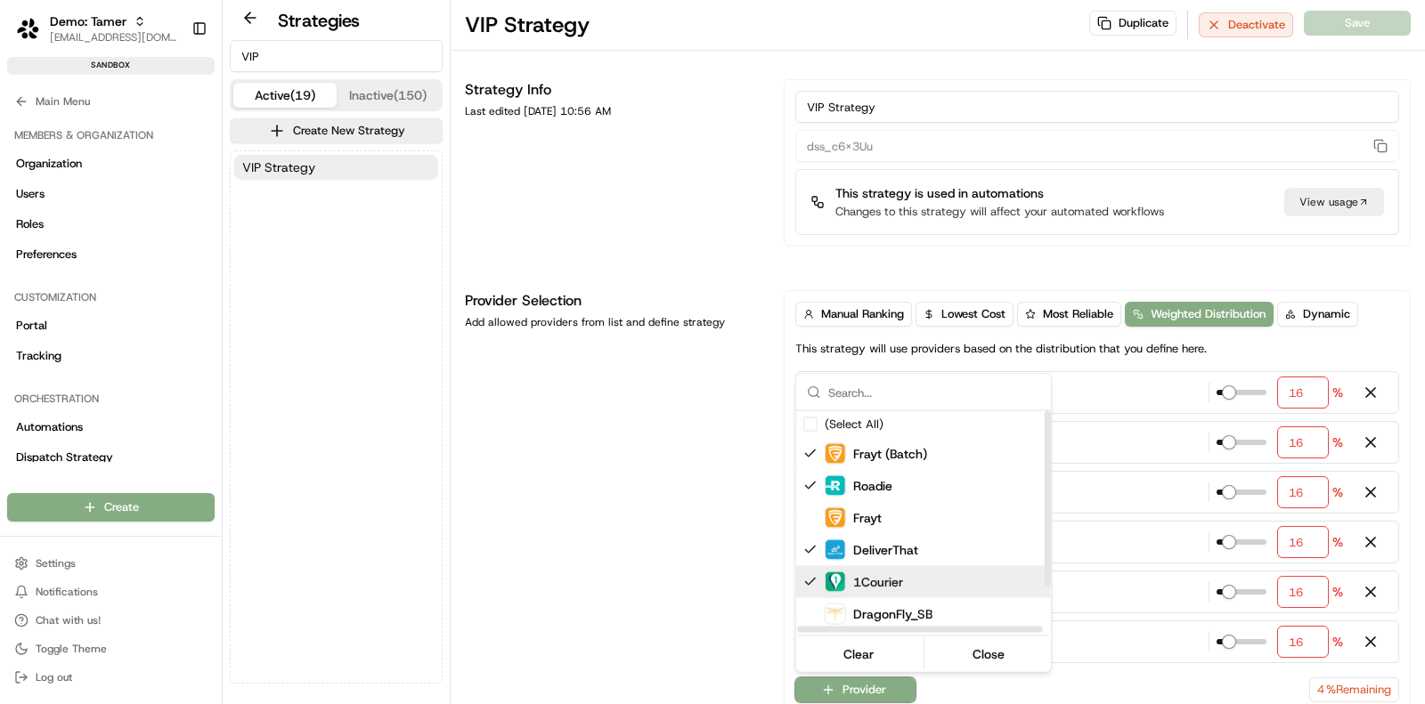
scroll to position [60, 0]
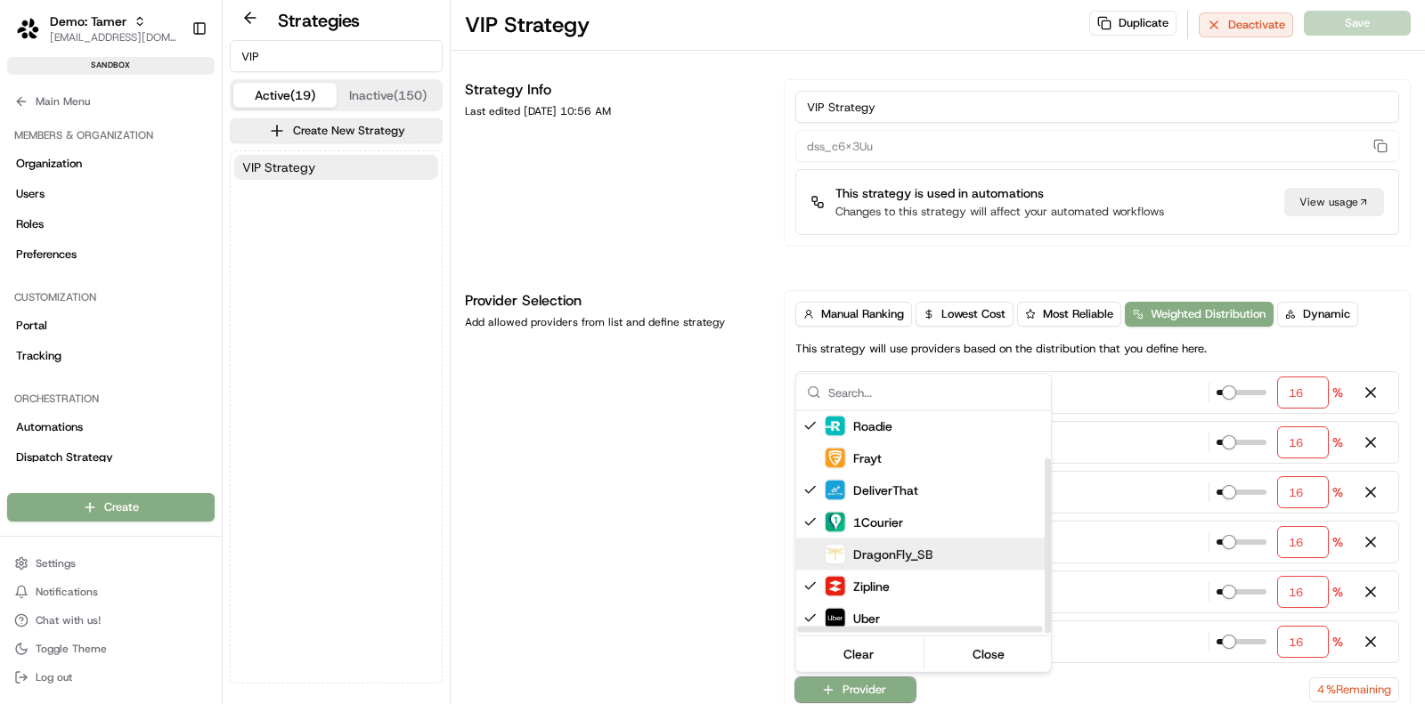
click at [973, 557] on div "DragonFly_SB" at bounding box center [967, 553] width 285 height 21
type input "14"
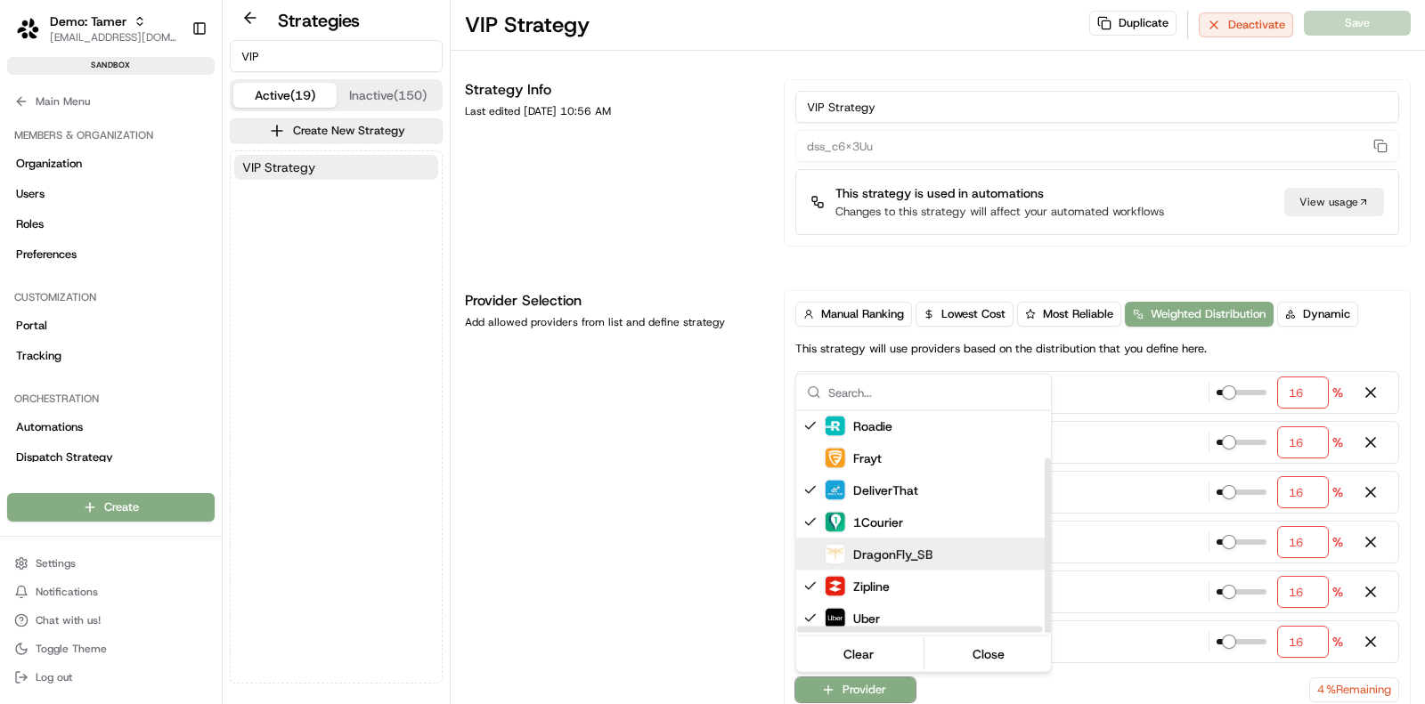
type input "14"
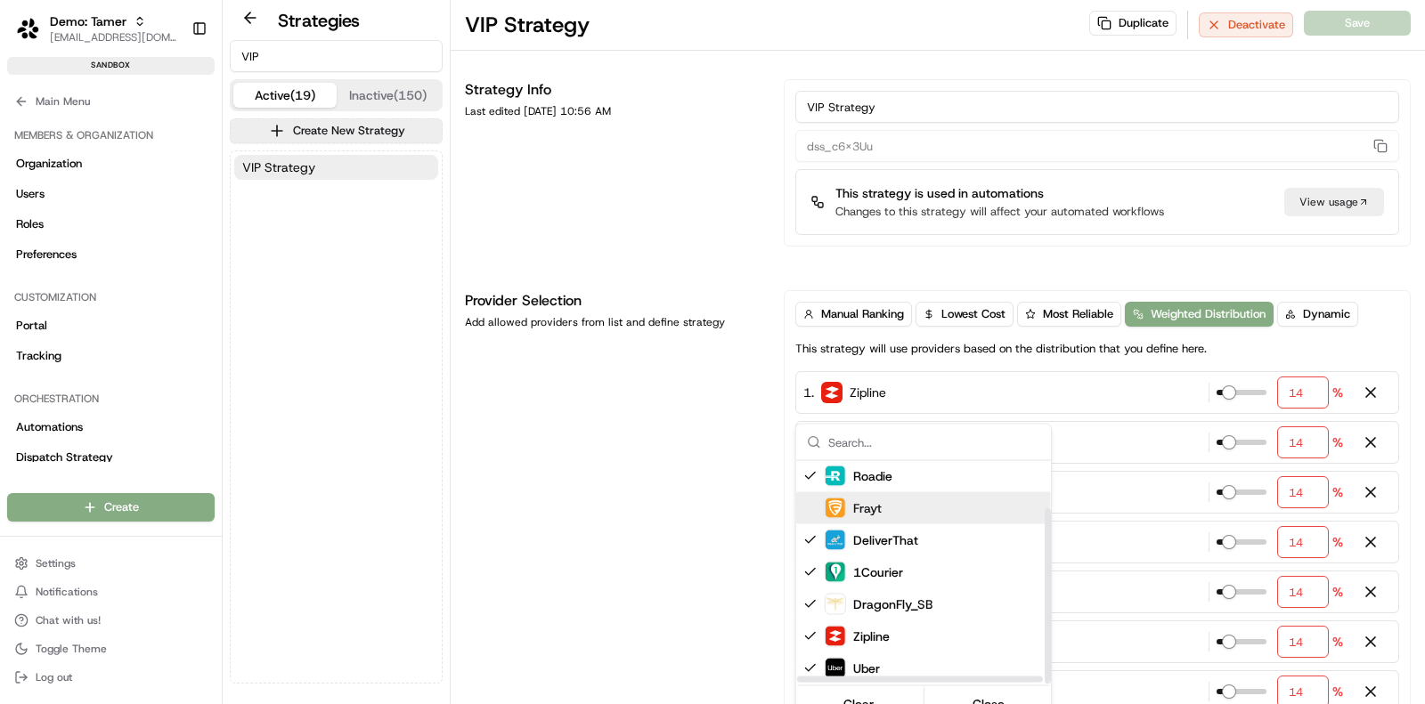
click at [662, 465] on html "Demo: Tamer tamer@usenash.com Toggle Sidebar sandbox Orders Deliveries Provider…" at bounding box center [712, 352] width 1425 height 704
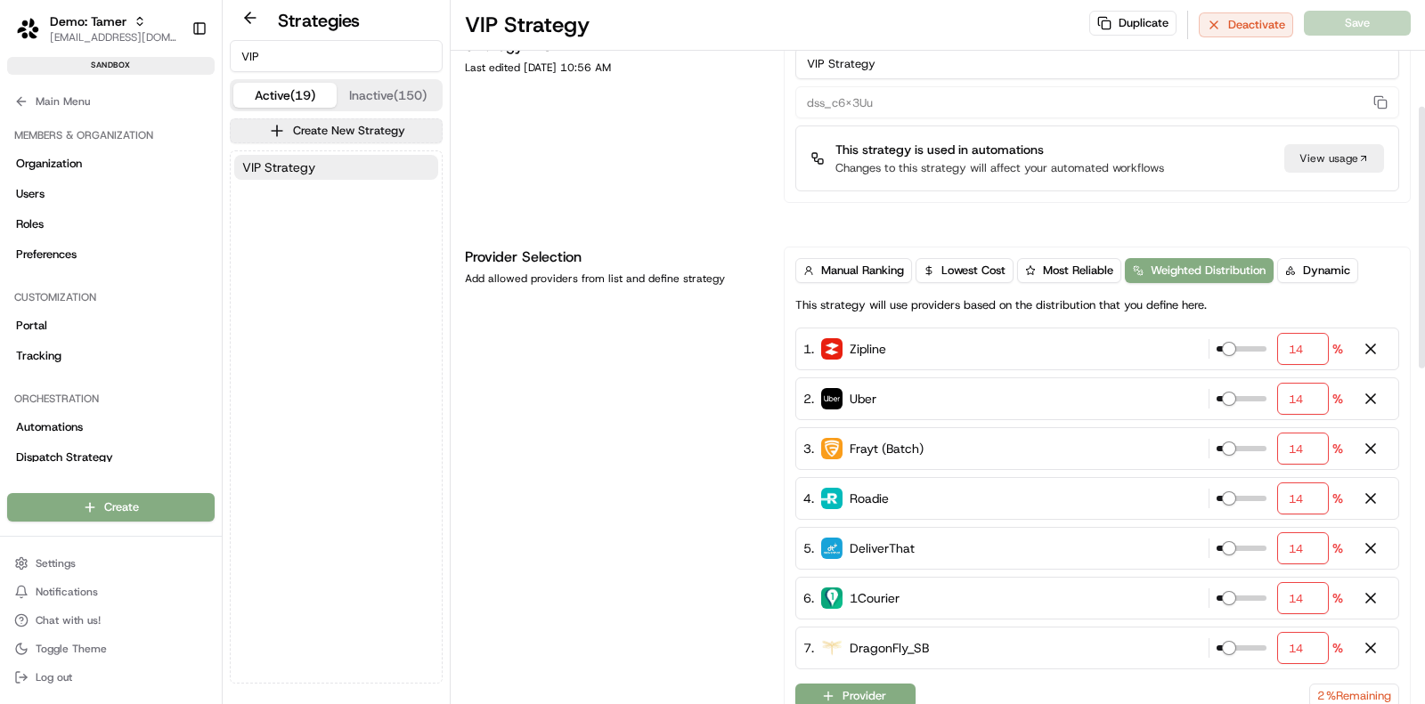
scroll to position [0, 0]
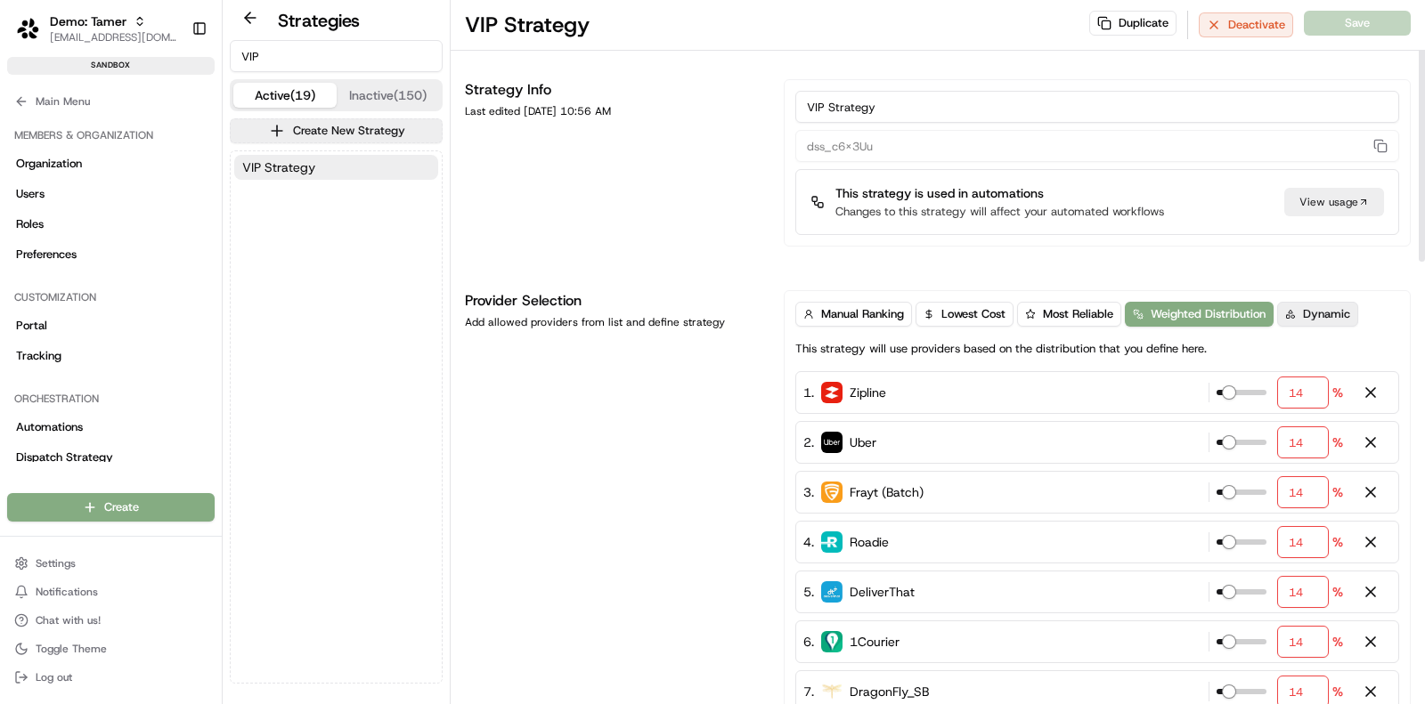
click at [1305, 311] on span "Dynamic" at bounding box center [1326, 314] width 47 height 16
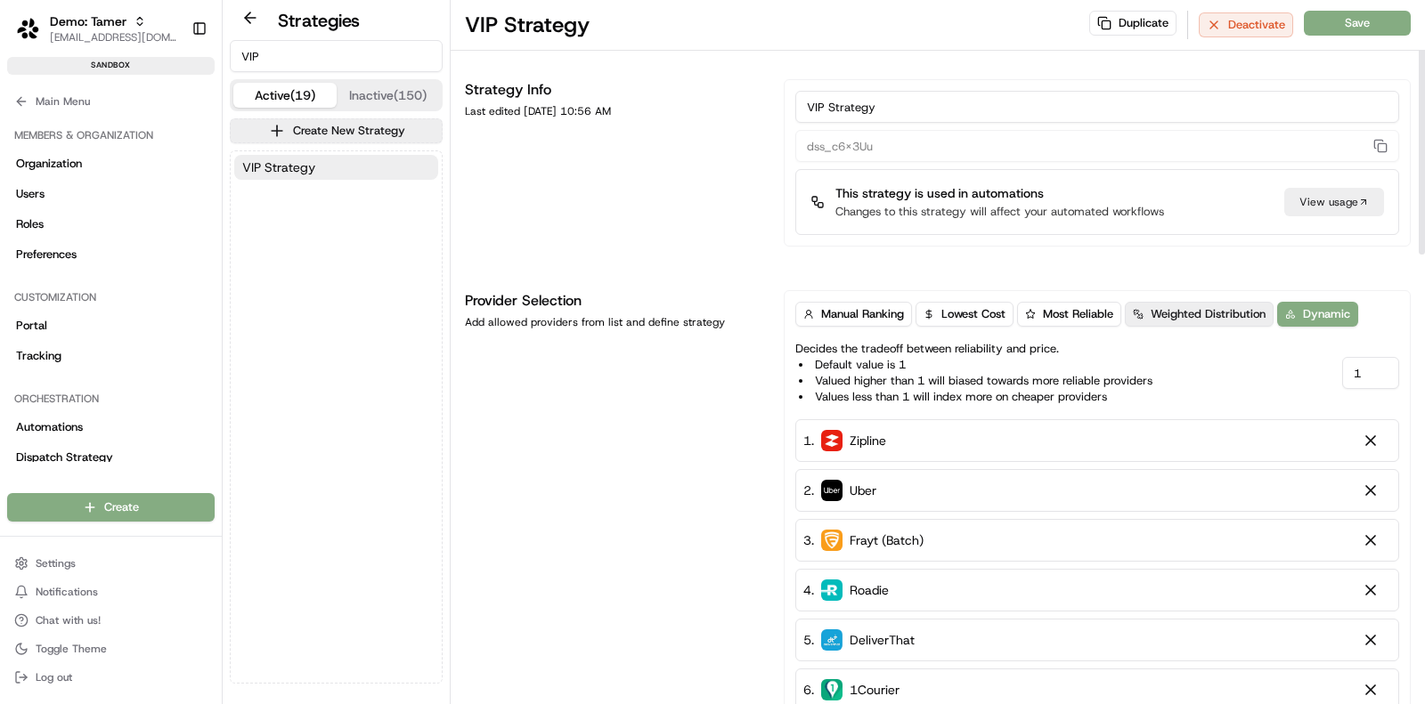
click at [1217, 310] on span "Weighted Distribution" at bounding box center [1208, 314] width 115 height 16
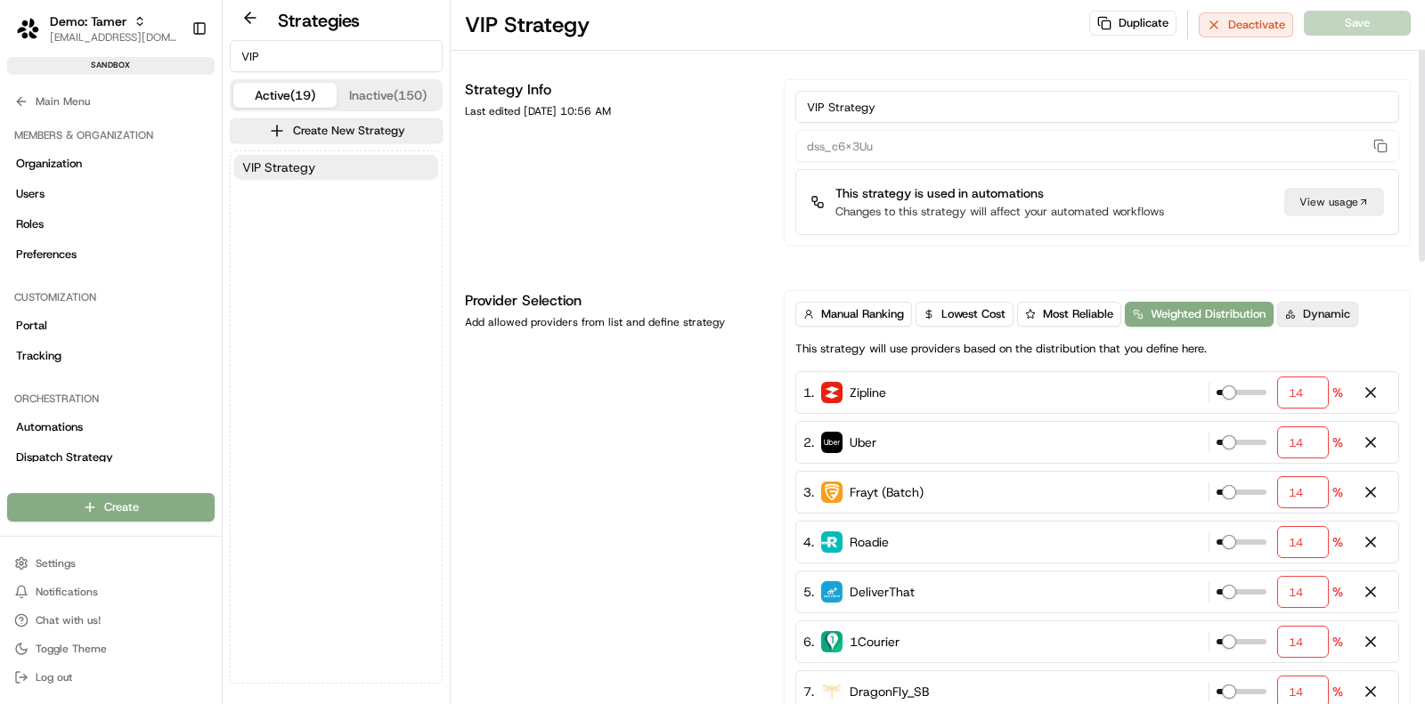
click at [1328, 313] on span "Dynamic" at bounding box center [1326, 314] width 47 height 16
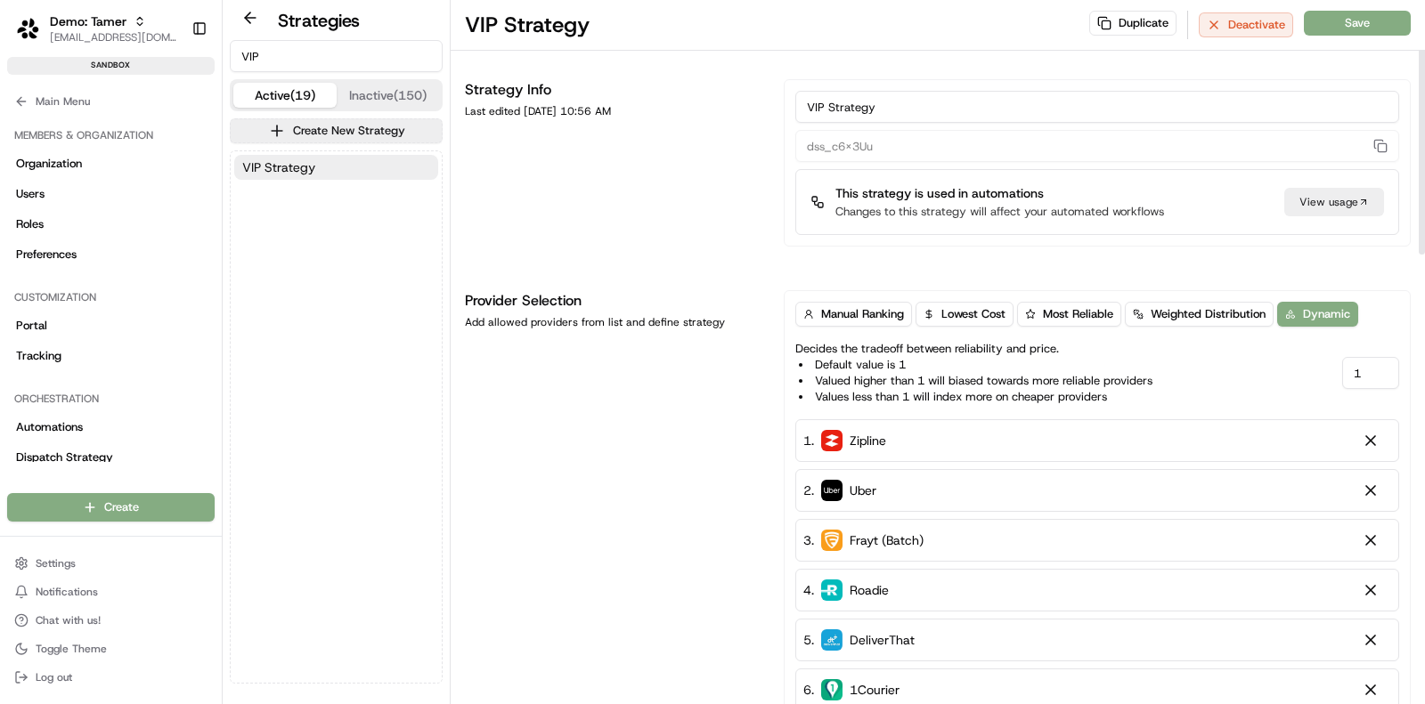
click at [681, 421] on div "Provider Selection Add allowed providers from list and define strategy" at bounding box center [613, 551] width 297 height 522
click at [1353, 28] on button "Save" at bounding box center [1357, 23] width 107 height 25
click at [103, 422] on link "Automations" at bounding box center [111, 427] width 208 height 28
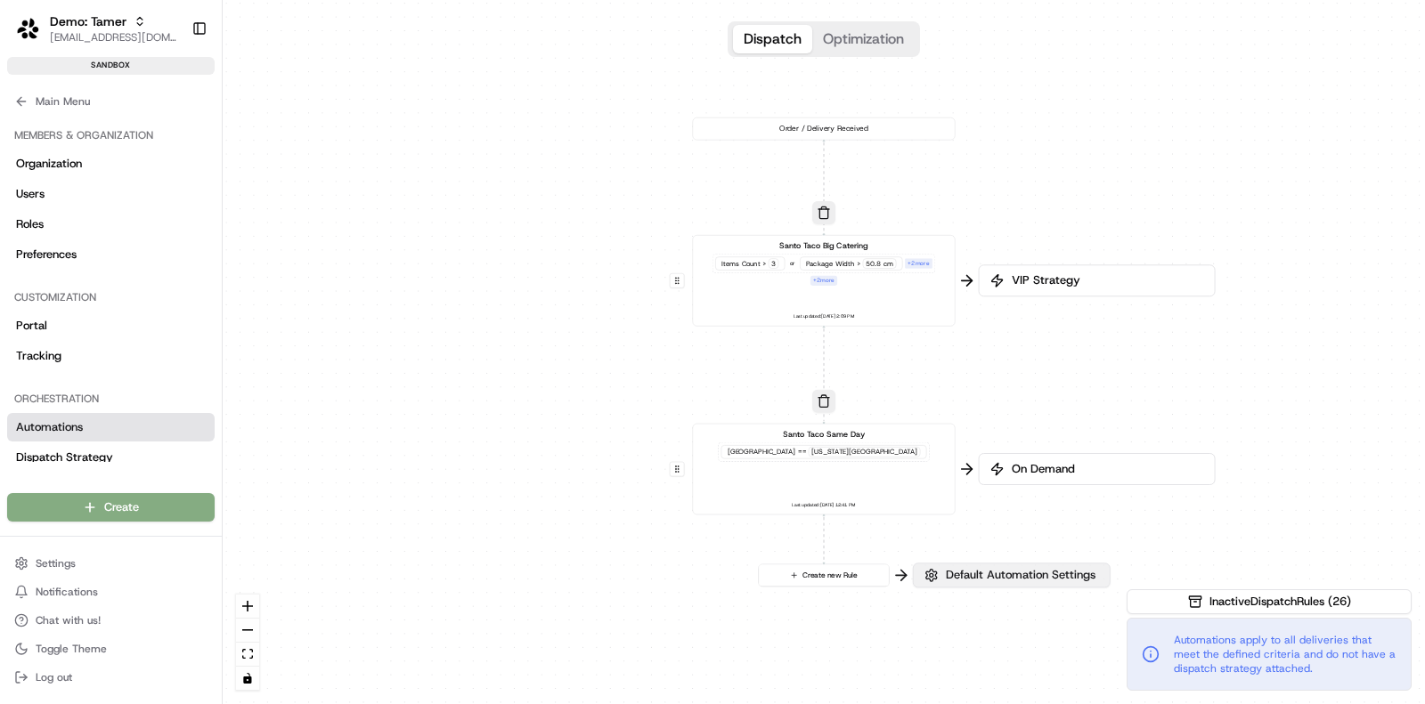
click at [1012, 579] on span "Default Automation Settings" at bounding box center [1020, 575] width 157 height 16
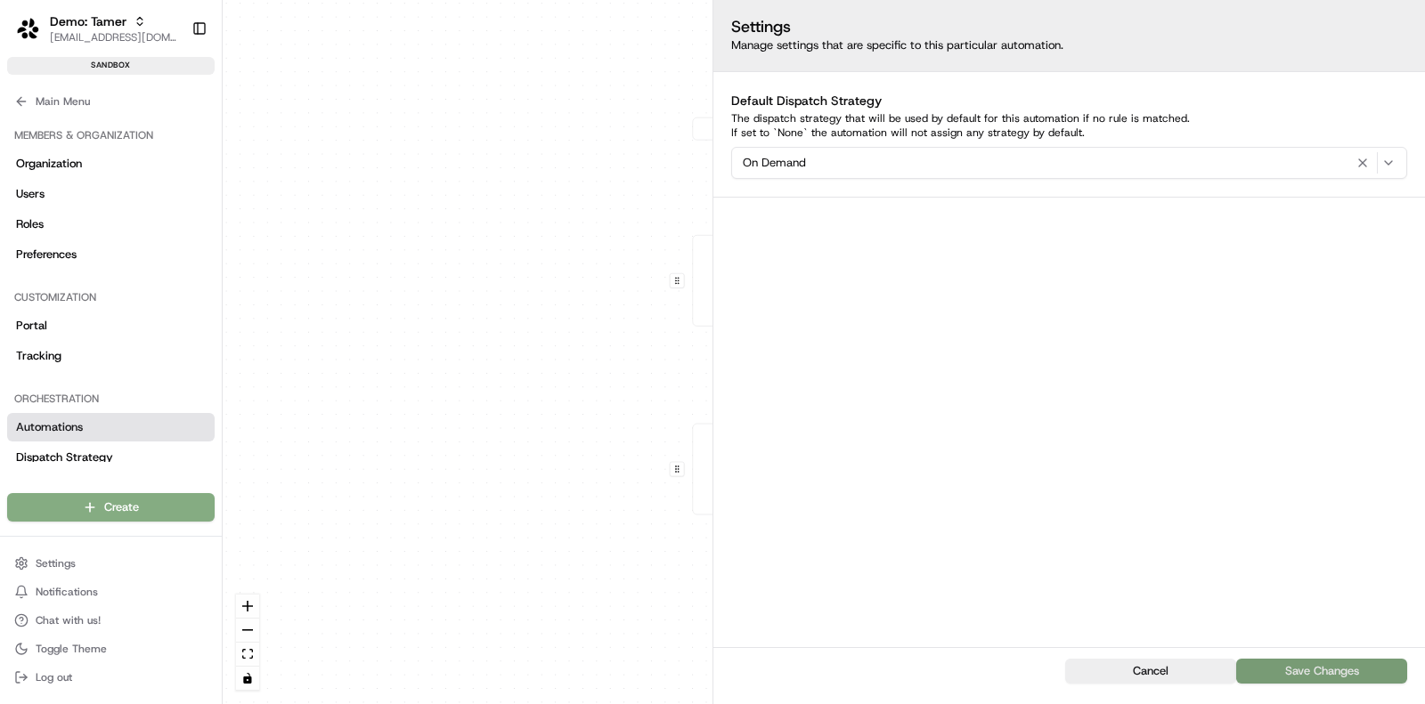
click at [1291, 672] on button "Save Changes" at bounding box center [1321, 671] width 171 height 25
click at [790, 165] on span "On Demand" at bounding box center [774, 163] width 63 height 16
type input "vip"
click at [846, 232] on span "VIP Strategy" at bounding box center [870, 232] width 219 height 16
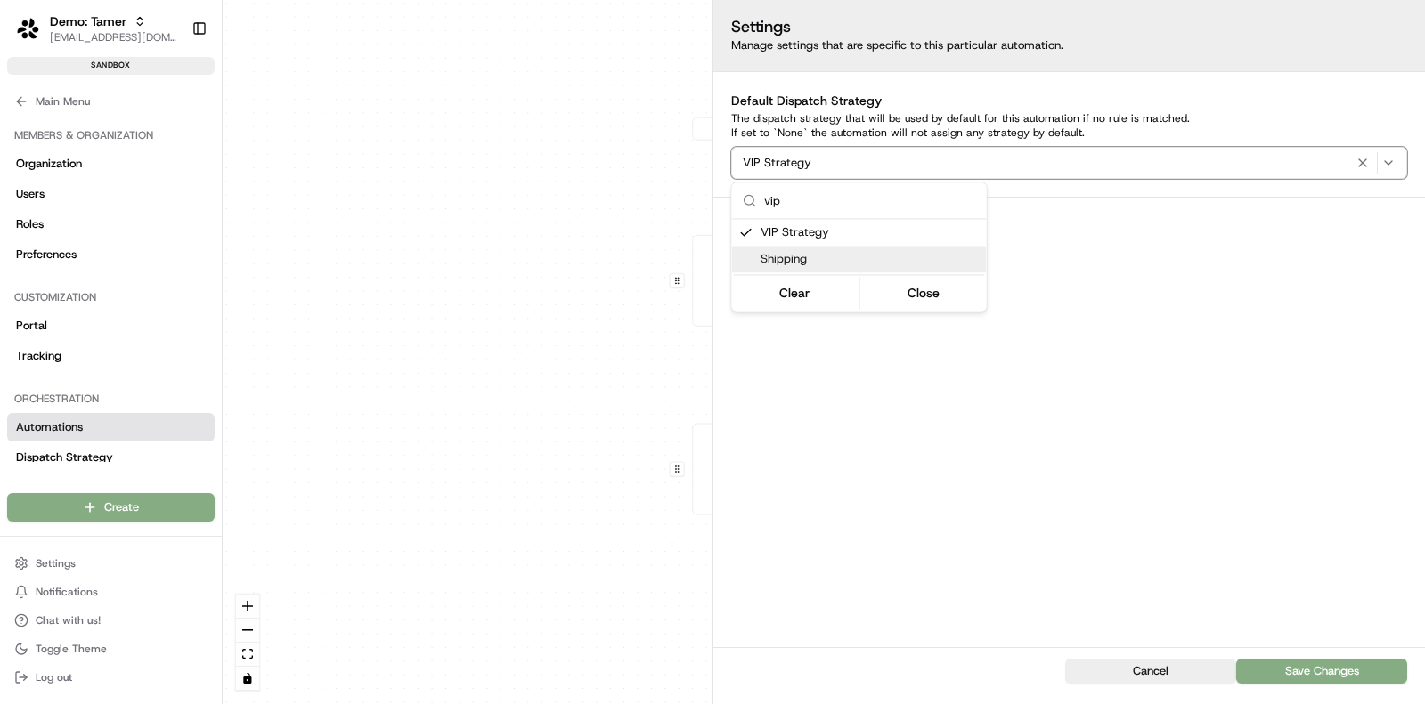
click at [1274, 499] on html "Demo: Tamer tamer@usenash.com Toggle Sidebar sandbox Orders Deliveries Provider…" at bounding box center [712, 352] width 1425 height 704
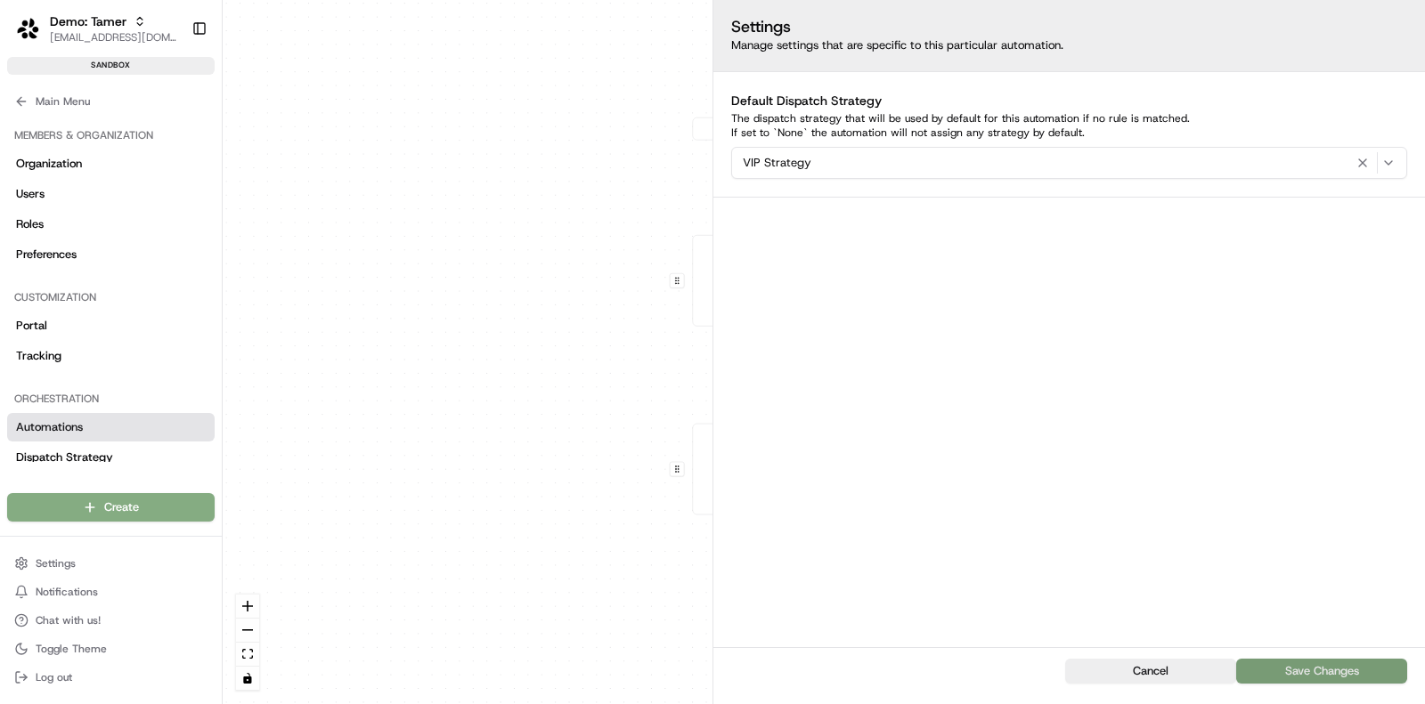
click at [1329, 669] on button "Save Changes" at bounding box center [1321, 671] width 171 height 25
click at [111, 91] on button "Main Menu" at bounding box center [111, 101] width 208 height 25
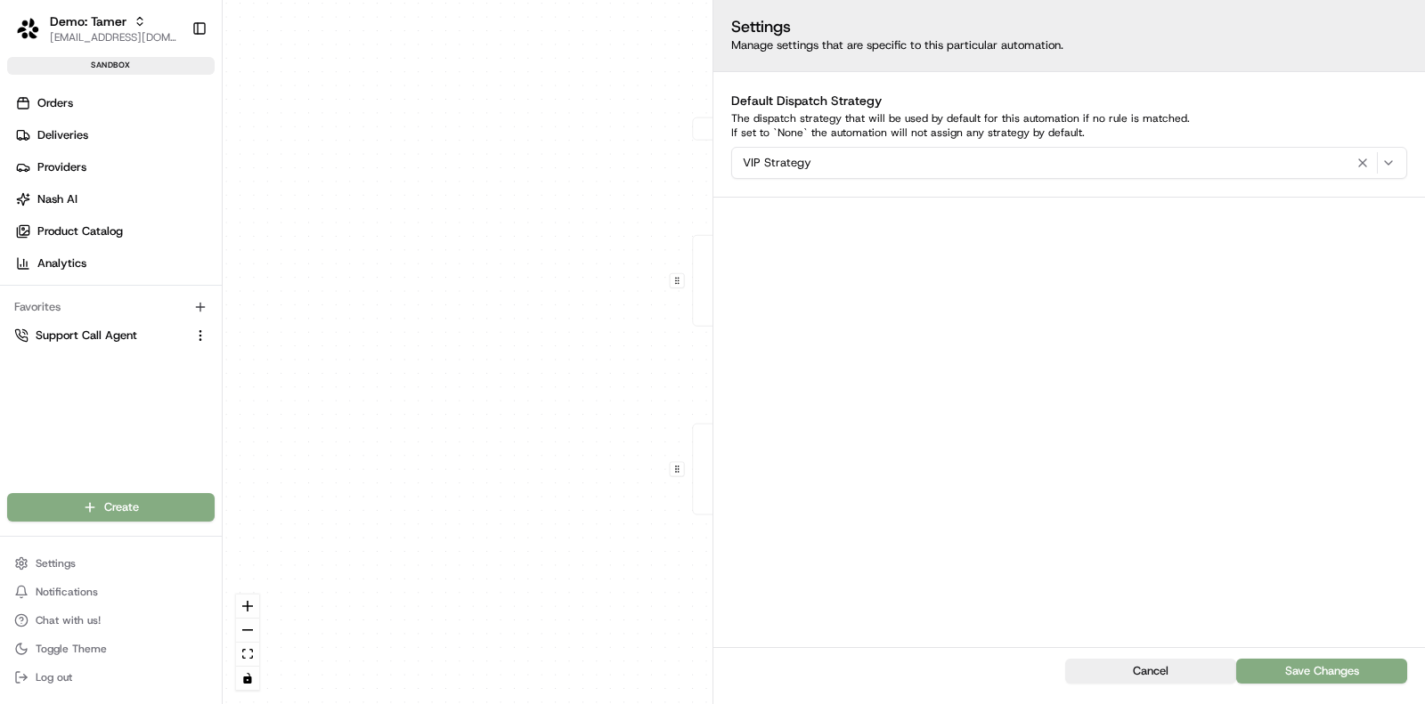
click at [93, 149] on ul "Orders Deliveries Providers Nash AI Product Catalog Analytics" at bounding box center [114, 183] width 215 height 189
click at [104, 125] on link "Deliveries" at bounding box center [114, 135] width 215 height 28
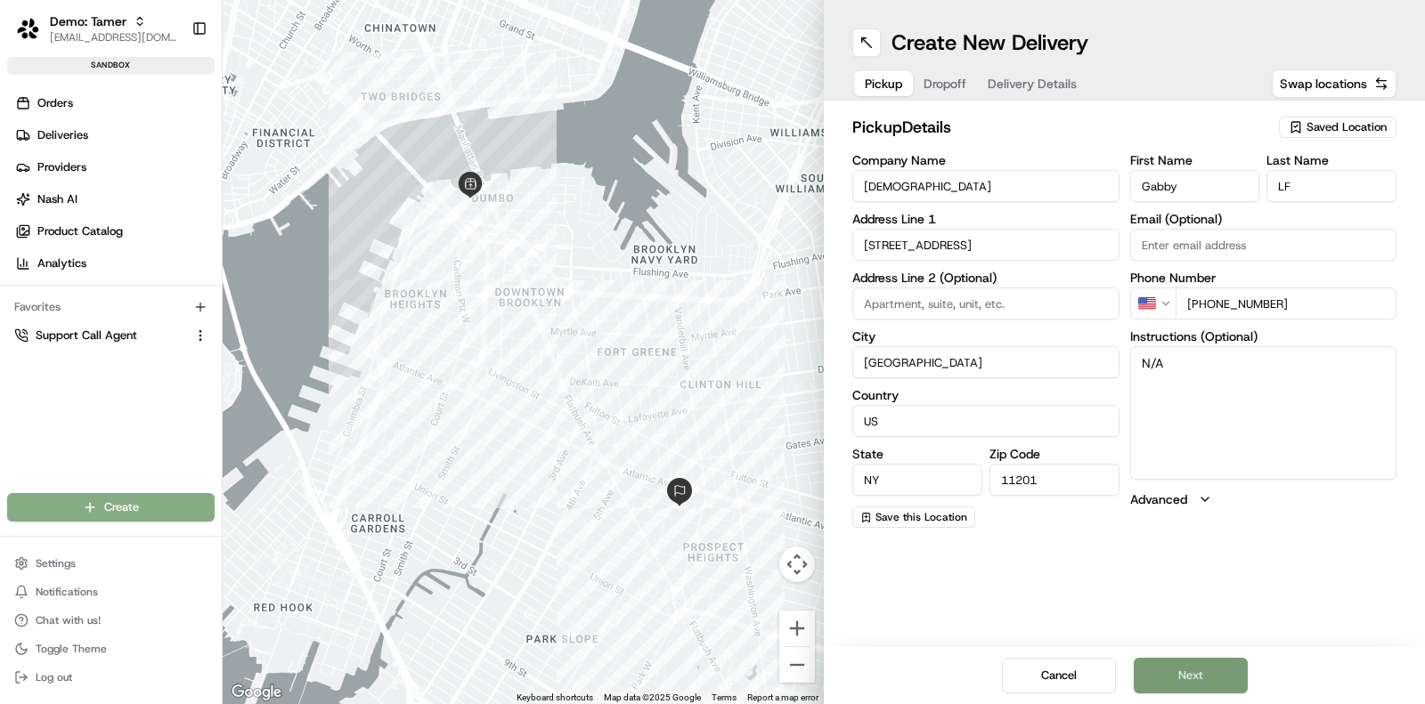
click at [1230, 680] on button "Next" at bounding box center [1191, 676] width 114 height 36
click at [1225, 678] on button "Next" at bounding box center [1191, 676] width 114 height 36
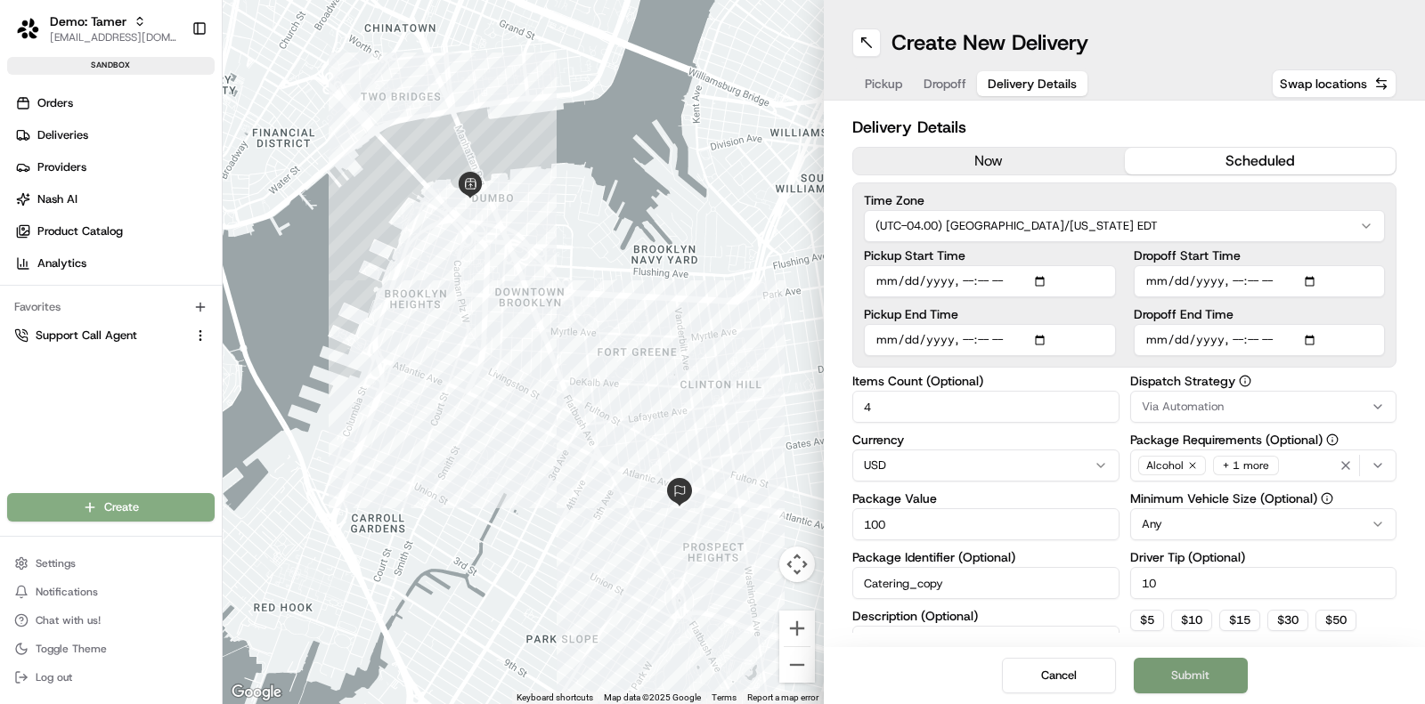
click at [1225, 678] on button "Submit" at bounding box center [1191, 676] width 114 height 36
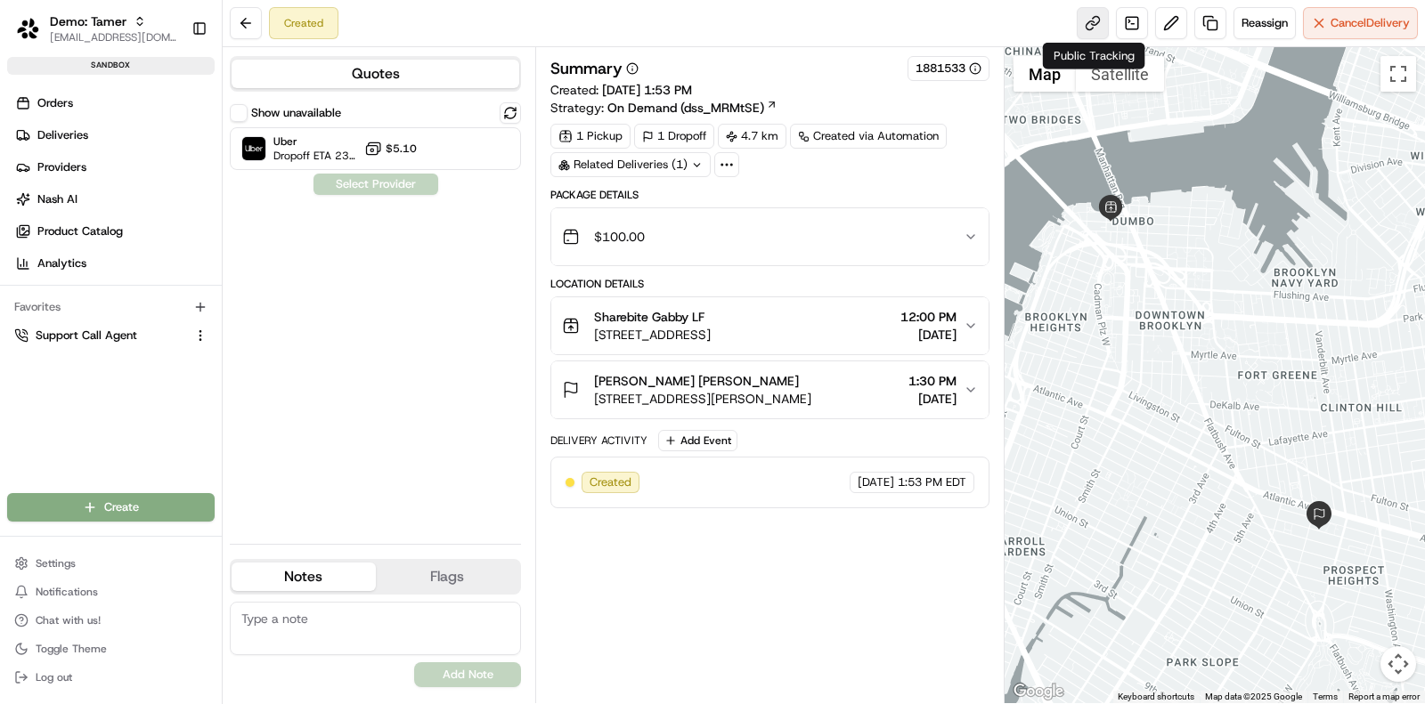
click at [1098, 20] on link at bounding box center [1093, 23] width 32 height 32
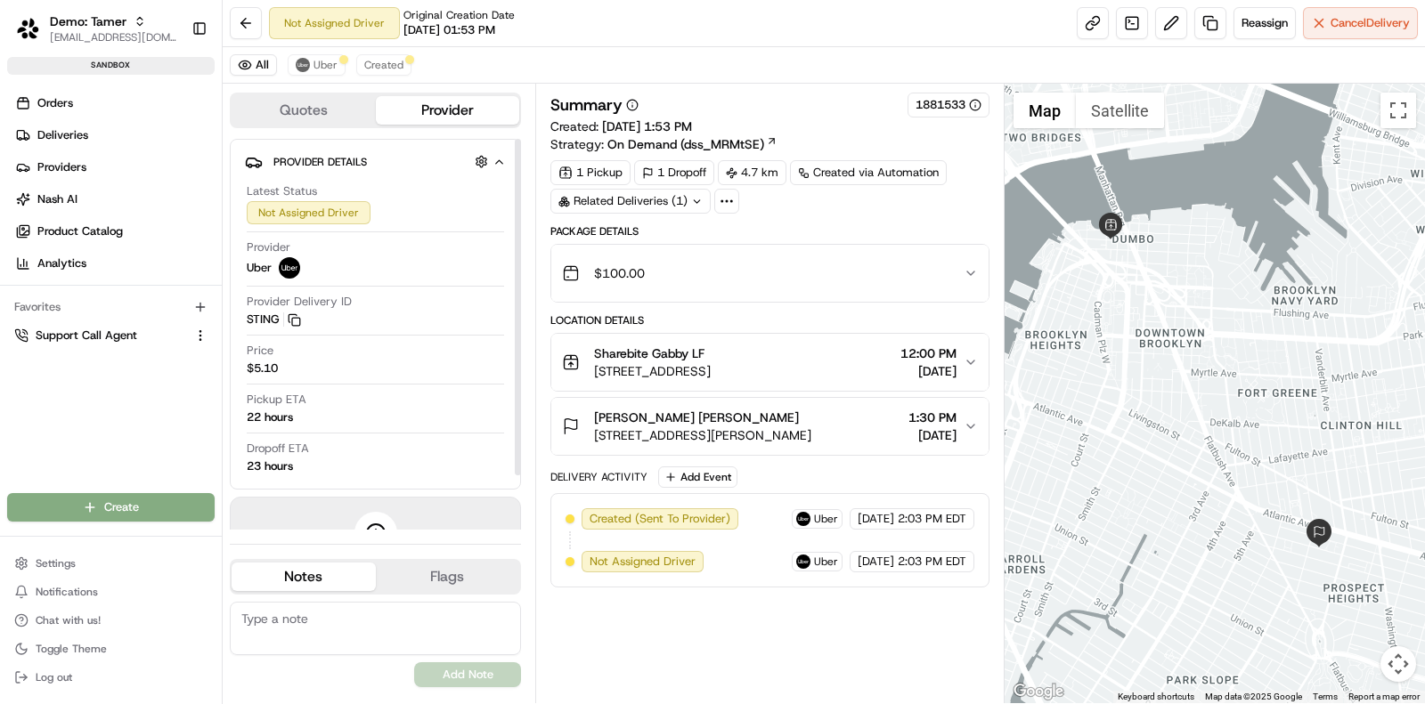
scroll to position [63, 0]
